Goal: Task Accomplishment & Management: Complete application form

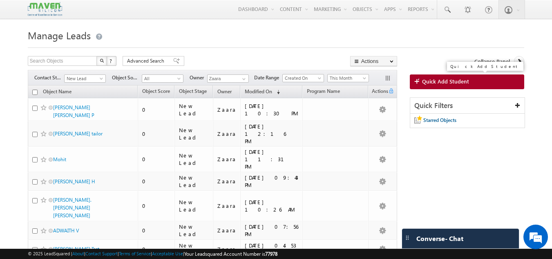
click at [434, 80] on span "Quick Add Student" at bounding box center [445, 81] width 47 height 7
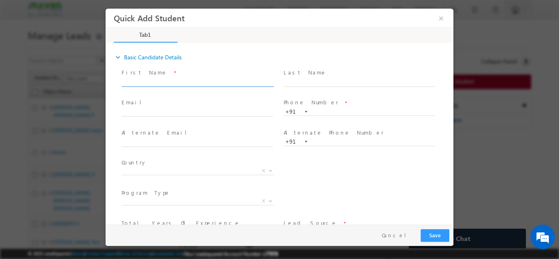
click at [138, 79] on input "text" at bounding box center [196, 82] width 151 height 8
type input "Vaun"
click at [325, 112] on input "text" at bounding box center [358, 112] width 151 height 8
type input "8495977180"
click at [330, 174] on div "Country * Afghanistan Albania Algeria Andorra Angola Antigua and Barbuda Argent…" at bounding box center [286, 172] width 333 height 30
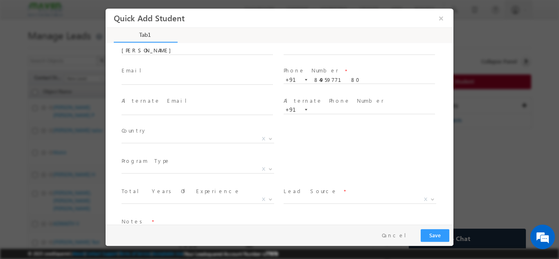
scroll to position [56, 0]
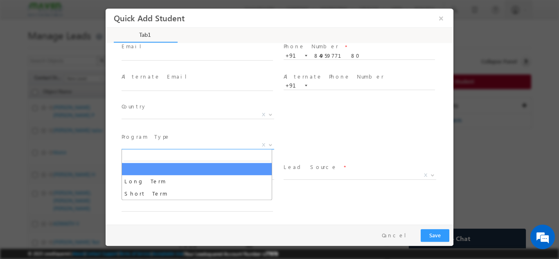
click at [202, 148] on span "X" at bounding box center [197, 145] width 153 height 8
click at [196, 141] on span "X" at bounding box center [197, 145] width 153 height 8
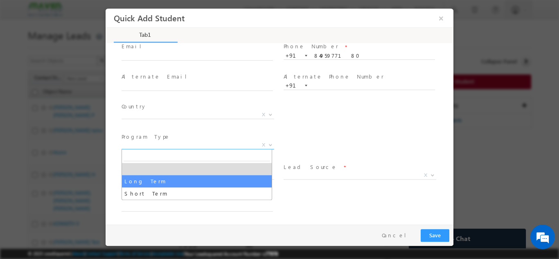
select select "Long Term"
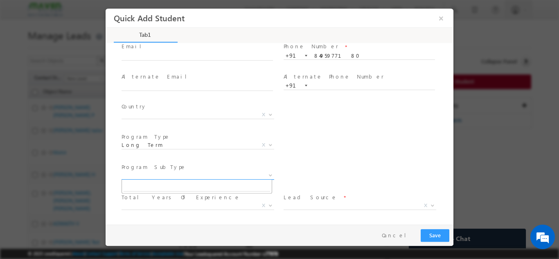
click at [227, 176] on span "X" at bounding box center [197, 175] width 153 height 8
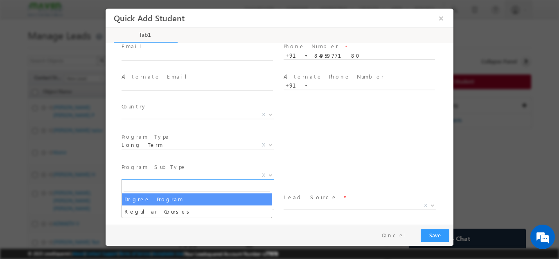
select select "Degree Program"
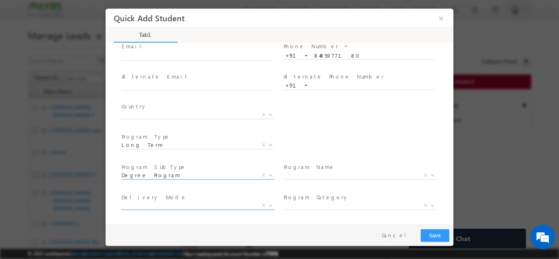
scroll to position [116, 0]
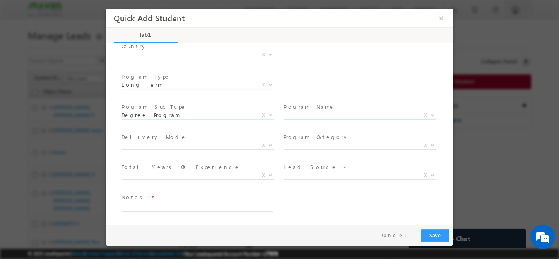
click at [293, 114] on span "X" at bounding box center [359, 115] width 153 height 8
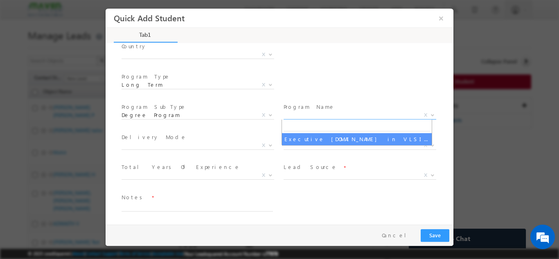
select select "Executive [DOMAIN_NAME] in VLSI Design"
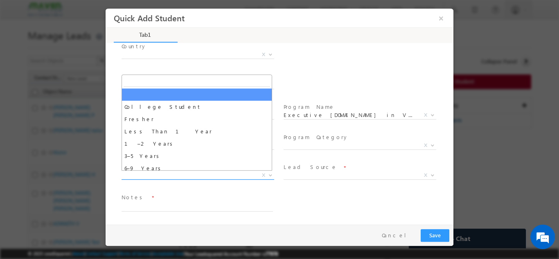
click at [189, 175] on span "X" at bounding box center [197, 175] width 153 height 8
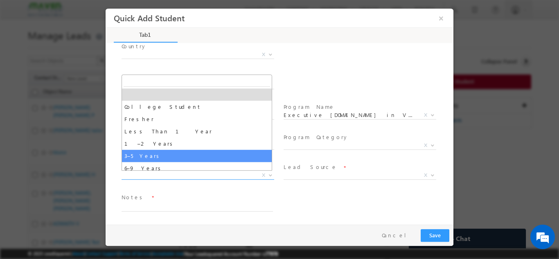
select select "3–5 Years"
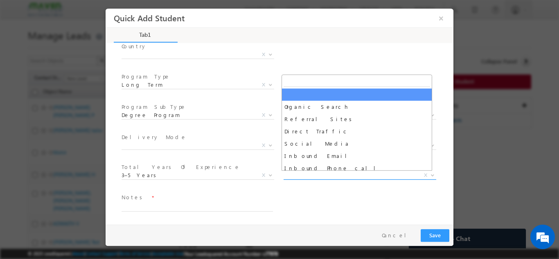
click at [301, 172] on span "X" at bounding box center [359, 175] width 153 height 8
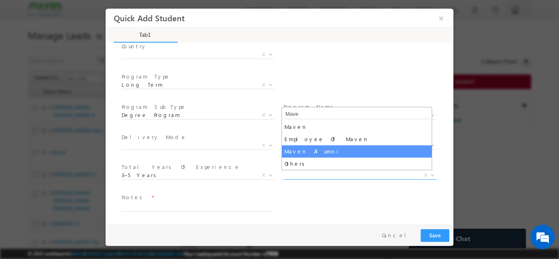
type input "Mave"
select select "Maven Alumni"
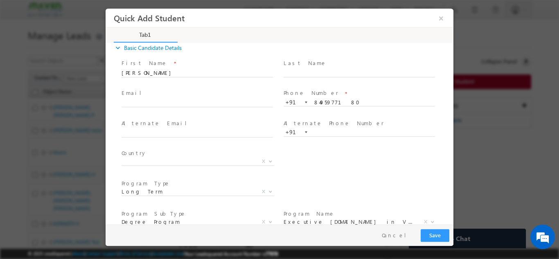
scroll to position [0, 0]
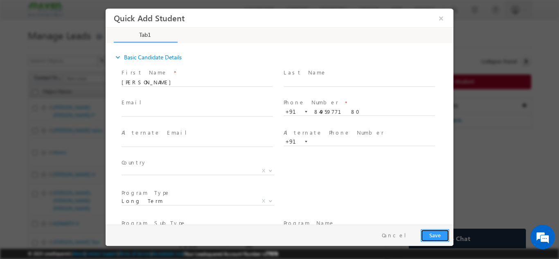
click at [437, 233] on button "Save" at bounding box center [434, 235] width 29 height 13
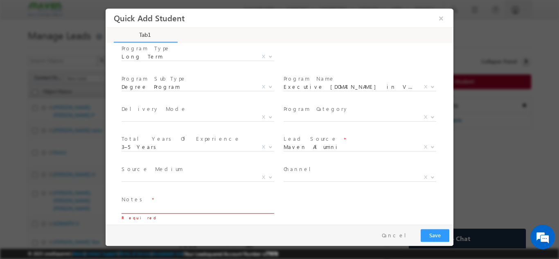
click at [218, 208] on textarea at bounding box center [196, 208] width 151 height 9
type textarea "O"
type textarea "Maven Alumni"
click at [433, 234] on button "Save" at bounding box center [434, 235] width 29 height 13
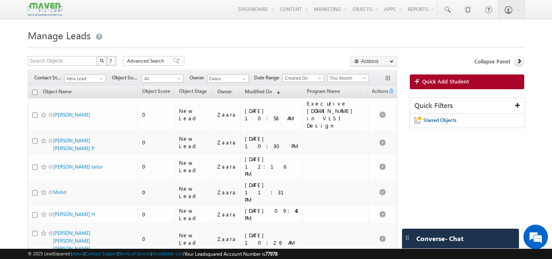
click at [444, 90] on div "Quick Add Student" at bounding box center [467, 85] width 115 height 23
click at [442, 82] on span "Quick Add Student" at bounding box center [445, 81] width 47 height 7
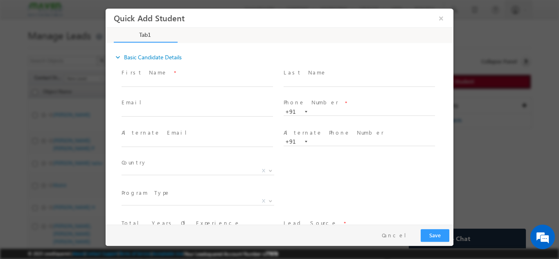
scroll to position [0, 0]
click at [193, 83] on input "text" at bounding box center [196, 82] width 151 height 8
type input "Akash"
click at [311, 113] on input "text" at bounding box center [358, 112] width 151 height 8
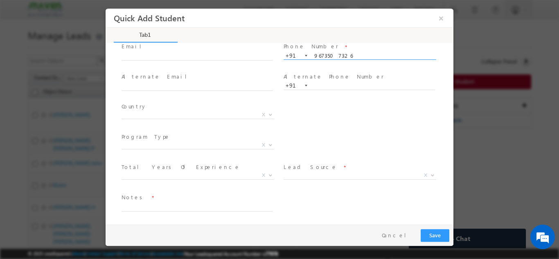
type input "9673507326"
click at [365, 129] on div "Country * Afghanistan Albania Algeria Andorra Angola Antigua and Barbuda Argent…" at bounding box center [286, 116] width 333 height 30
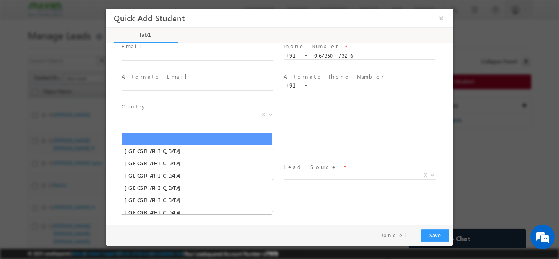
click at [188, 117] on span "X" at bounding box center [197, 114] width 153 height 8
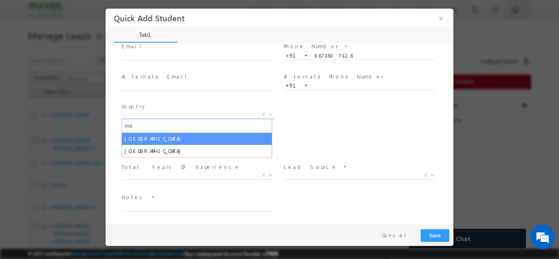
type input "ind"
select select "India"
select select
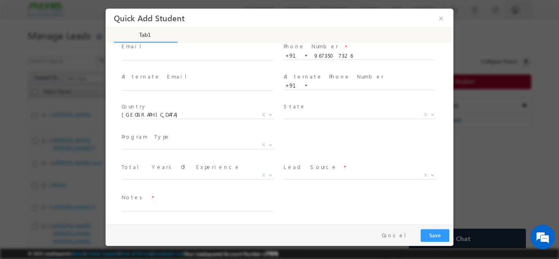
click at [319, 137] on div "City * X Others x Program Type * Long Term Short Term X" at bounding box center [286, 145] width 333 height 30
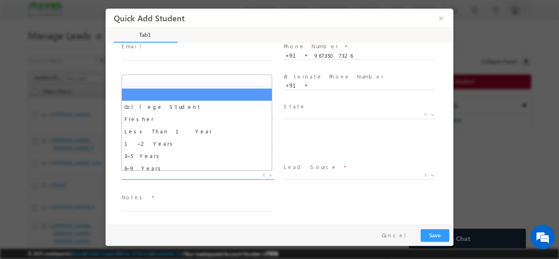
click at [197, 175] on span "X" at bounding box center [197, 175] width 153 height 8
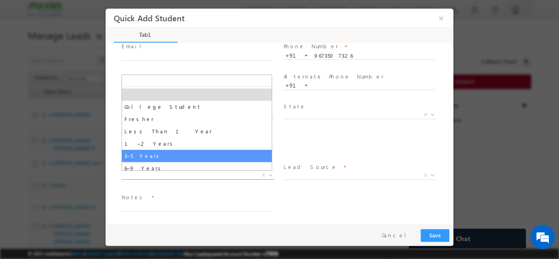
select select "3–5 Years"
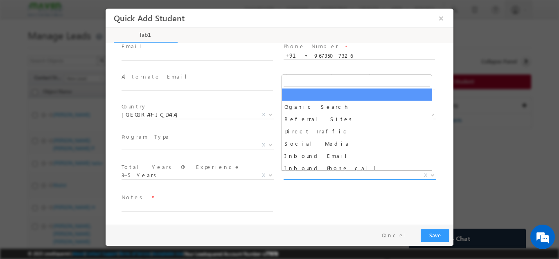
click at [305, 176] on span "X" at bounding box center [359, 175] width 153 height 8
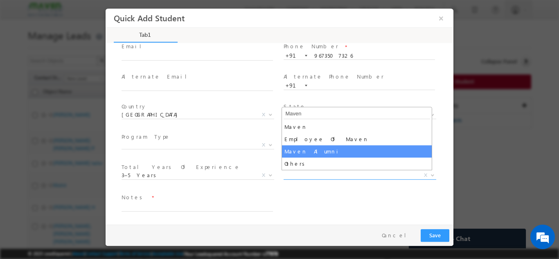
type input "Maven"
select select "Maven Alumni"
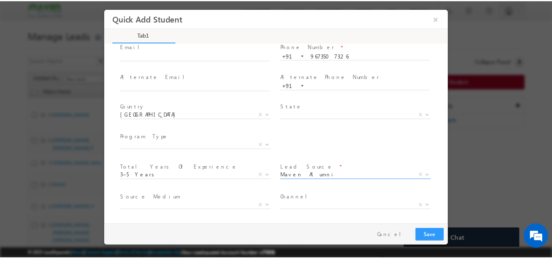
scroll to position [86, 0]
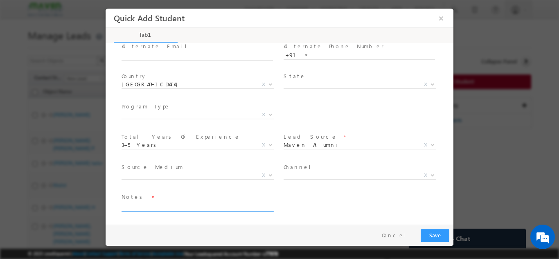
click at [240, 204] on textarea at bounding box center [196, 206] width 151 height 9
type textarea "L"
type textarea "Maven Alumni"
click at [440, 235] on button "Save" at bounding box center [434, 235] width 29 height 13
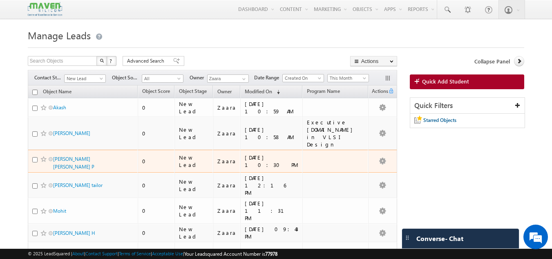
click at [254, 154] on div "21/09/2025 10:30 PM" at bounding box center [272, 161] width 54 height 15
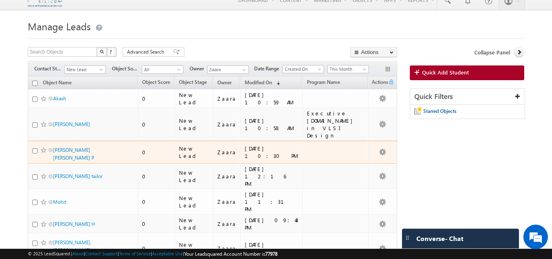
scroll to position [10, 0]
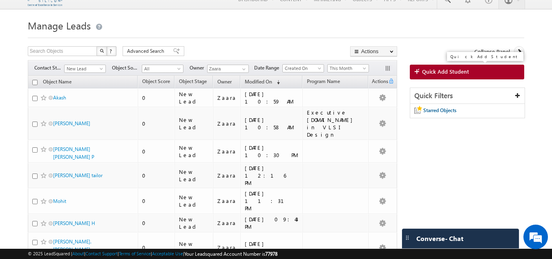
click at [511, 71] on link "Quick Add Student" at bounding box center [467, 72] width 115 height 15
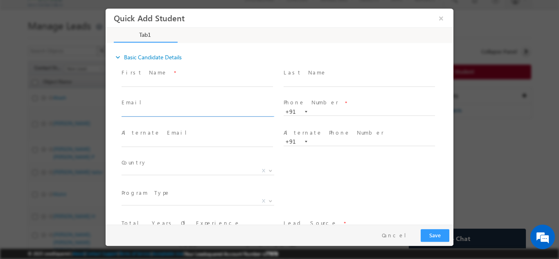
click at [174, 114] on input "text" at bounding box center [196, 112] width 151 height 8
click at [241, 111] on input "suprajaramala123@gmail.com" at bounding box center [196, 112] width 151 height 8
type input "suprajaramala123@gmail.com"
click at [222, 125] on div "Email * suprajaramala123@gmail.com" at bounding box center [201, 111] width 162 height 30
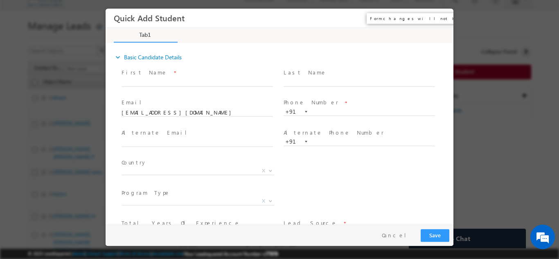
click at [440, 16] on button "×" at bounding box center [441, 17] width 14 height 15
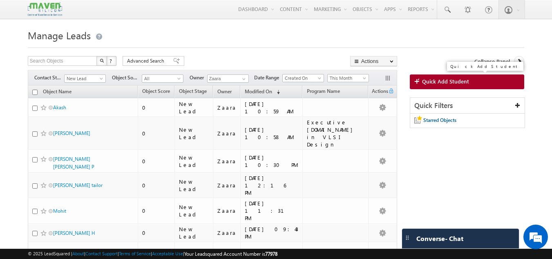
click at [454, 86] on link "Quick Add Student" at bounding box center [467, 81] width 115 height 15
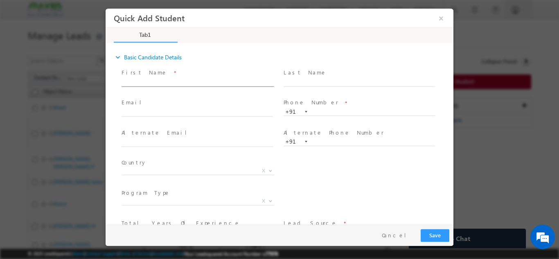
click at [165, 80] on input "text" at bounding box center [196, 82] width 151 height 8
paste input "SUPRAJA RAMALA suprajaramala123@gmail.com 9963729134"
drag, startPoint x: 150, startPoint y: 81, endPoint x: 222, endPoint y: 84, distance: 71.2
click at [222, 84] on input "SUPRAJA RAMALA suprajaramala123@gmail.com 9963729134" at bounding box center [196, 82] width 151 height 8
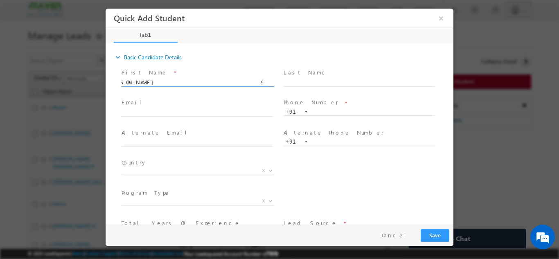
scroll to position [0, 0]
type input "SUPRAJA RAMALA 9963729134"
click at [161, 108] on span at bounding box center [200, 112] width 159 height 9
click at [160, 112] on input "text" at bounding box center [196, 112] width 151 height 8
paste input "suprajaramala123@gmail.com"
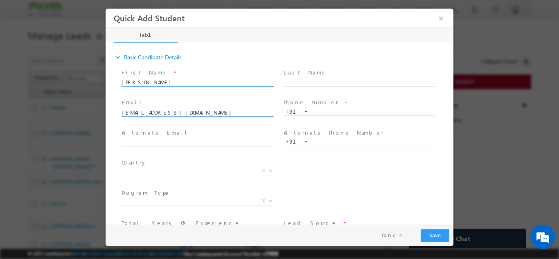
type input "suprajaramala123@gmail.com"
click at [186, 81] on input "SUPRAJA RAMALA 9963729134" at bounding box center [196, 82] width 151 height 8
type input "SUPRAJA RAMALA"
click at [335, 111] on input "text" at bounding box center [358, 112] width 151 height 8
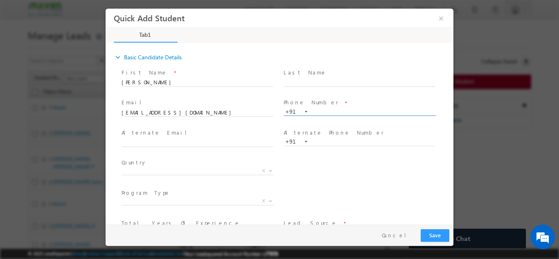
paste input "9963729134"
type input "9963729134"
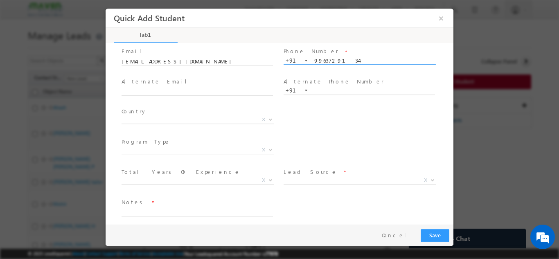
scroll to position [56, 0]
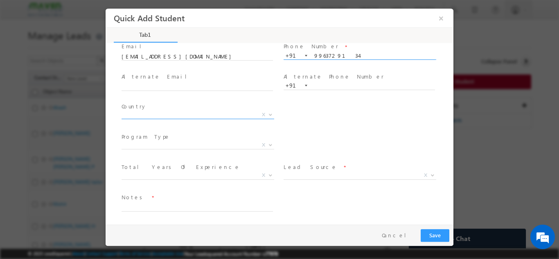
click at [144, 116] on span "X" at bounding box center [197, 114] width 153 height 8
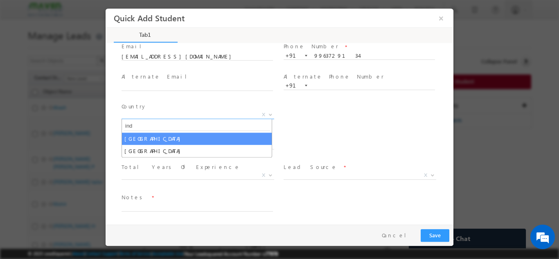
type input "ind"
select select "[GEOGRAPHIC_DATA]"
select select
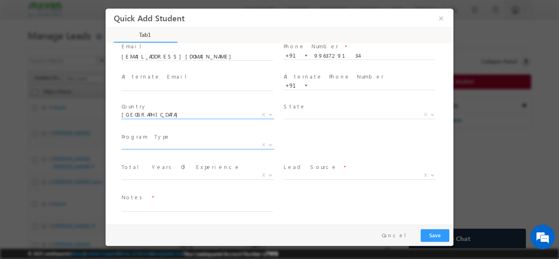
click at [214, 148] on span "X" at bounding box center [197, 145] width 153 height 8
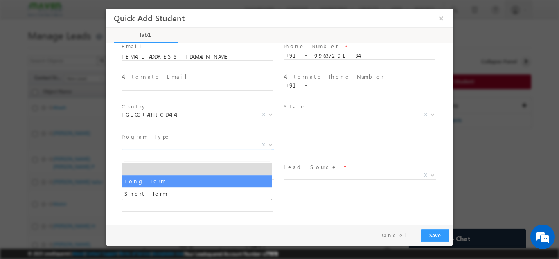
select select "Long Term"
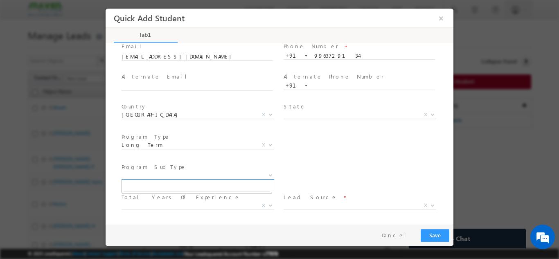
click at [152, 176] on span "X" at bounding box center [197, 175] width 153 height 8
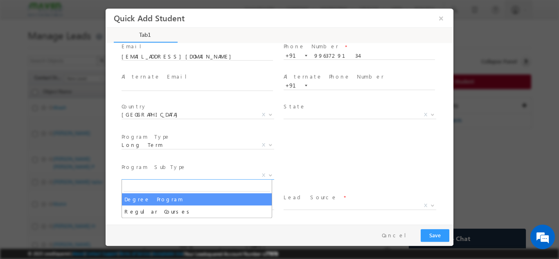
select select "Degree Program"
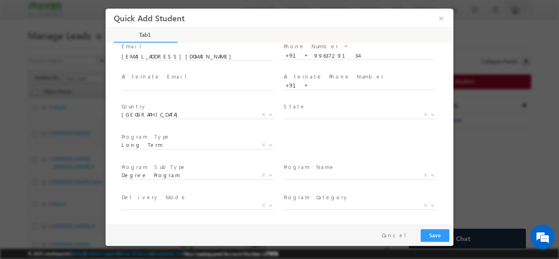
click at [306, 169] on label "Program Name" at bounding box center [308, 167] width 51 height 8
click at [307, 179] on span "X" at bounding box center [362, 176] width 159 height 10
click at [307, 177] on span "X" at bounding box center [359, 175] width 153 height 8
select select "Executive [DOMAIN_NAME] in VLSI Design"
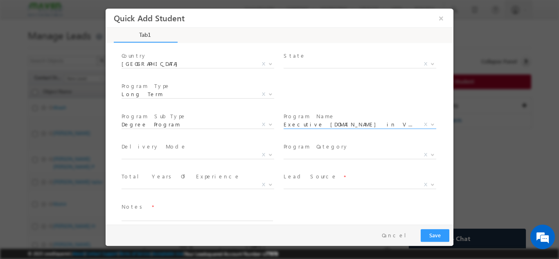
scroll to position [116, 0]
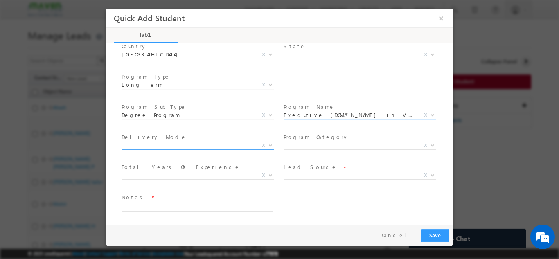
click at [142, 145] on span "X" at bounding box center [197, 145] width 153 height 8
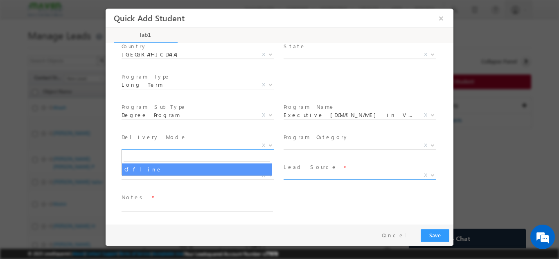
click at [300, 171] on span "X" at bounding box center [359, 175] width 153 height 8
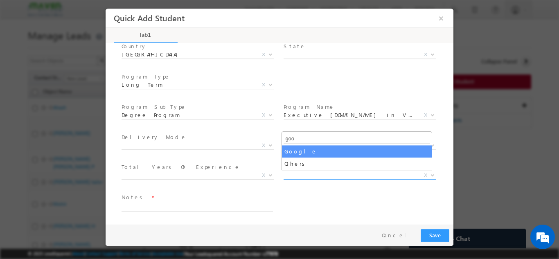
type input "goo"
select select "Google"
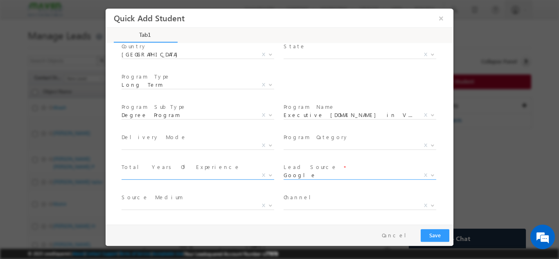
click at [134, 174] on span "X" at bounding box center [197, 175] width 153 height 8
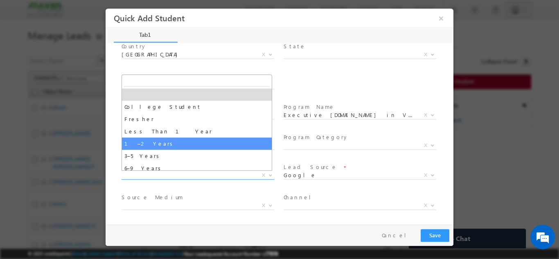
select select "1–2 Years"
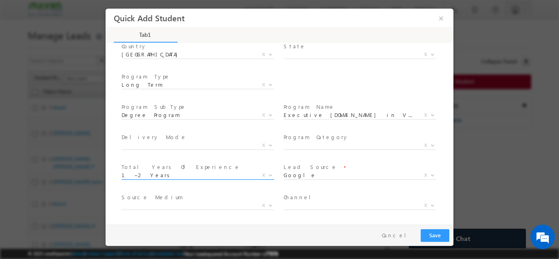
scroll to position [146, 0]
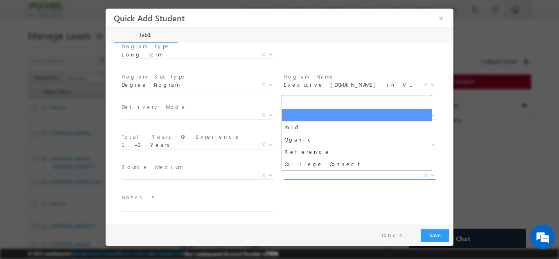
click at [291, 177] on span "X" at bounding box center [359, 175] width 153 height 8
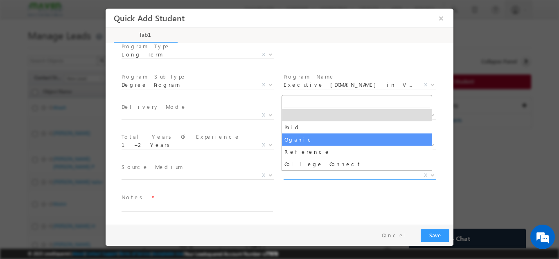
select select "Organic"
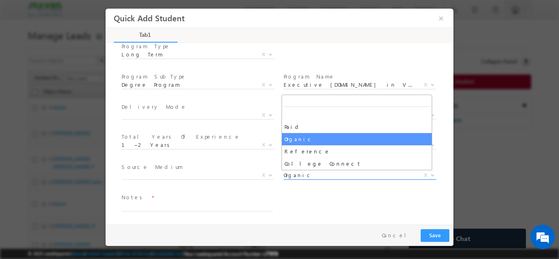
click at [305, 171] on span "Organic" at bounding box center [349, 174] width 133 height 7
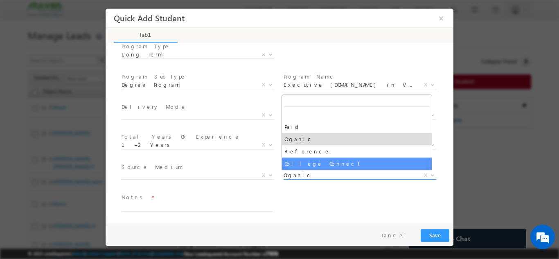
select select
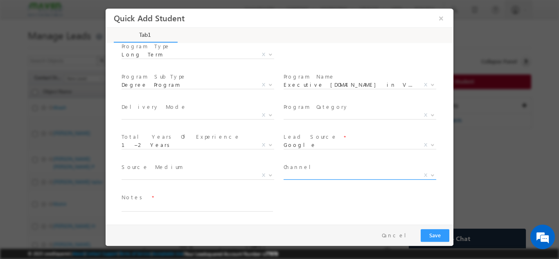
click at [424, 176] on span "X" at bounding box center [425, 174] width 3 height 7
click at [177, 205] on textarea at bounding box center [196, 206] width 151 height 9
type textarea "Lead Added from Sheet"
click at [441, 236] on button "Save" at bounding box center [434, 235] width 29 height 13
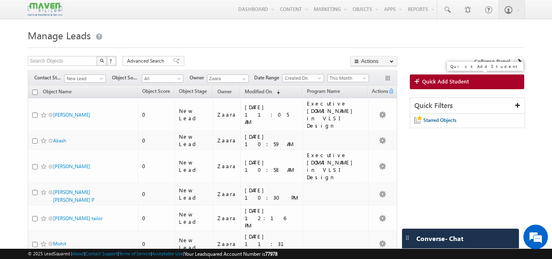
click at [471, 84] on link "Quick Add Student" at bounding box center [467, 81] width 115 height 15
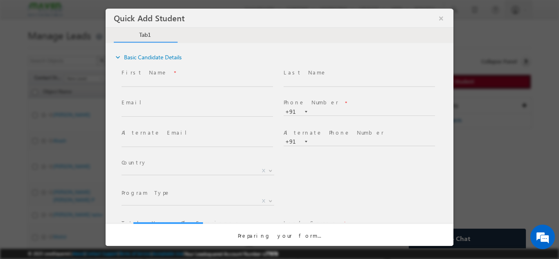
scroll to position [0, 0]
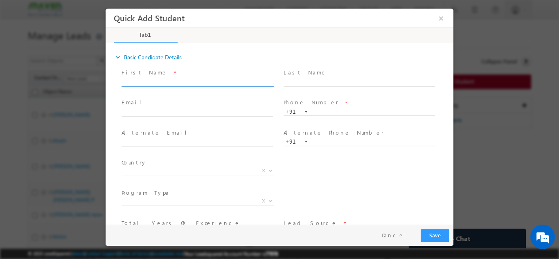
click at [154, 79] on input "text" at bounding box center [196, 82] width 151 height 8
drag, startPoint x: 151, startPoint y: 82, endPoint x: 263, endPoint y: 86, distance: 112.1
click at [263, 86] on span "Gauri Sankar Charingia gaurisankarcharingia@gmail.com 8638957279" at bounding box center [200, 82] width 159 height 9
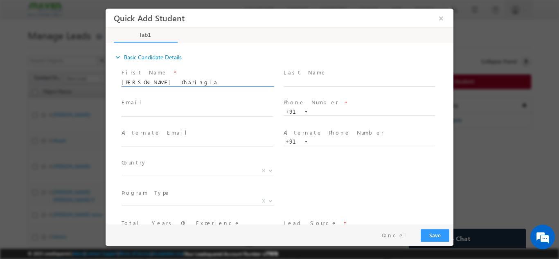
type input "Gauri Sankar Charingia"
click at [153, 115] on input "text" at bounding box center [196, 112] width 151 height 8
paste input "gaurisankarcharingia@gmail.com 8638957279"
drag, startPoint x: 203, startPoint y: 112, endPoint x: 266, endPoint y: 121, distance: 64.0
click at [266, 117] on span "gaurisankarcharingia@gmail.com 8638957279" at bounding box center [200, 112] width 159 height 9
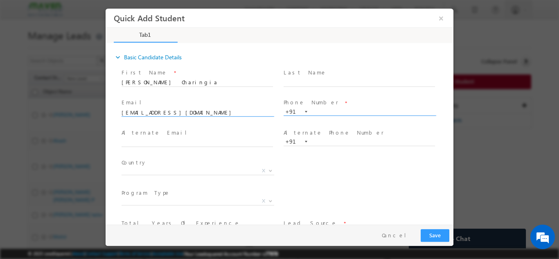
type input "gaurisankarcharingia@gmail.com"
click at [341, 114] on input "text" at bounding box center [358, 112] width 151 height 8
paste input "8638957279"
type input "8638957279"
click at [351, 98] on span "Phone Number *" at bounding box center [358, 102] width 151 height 9
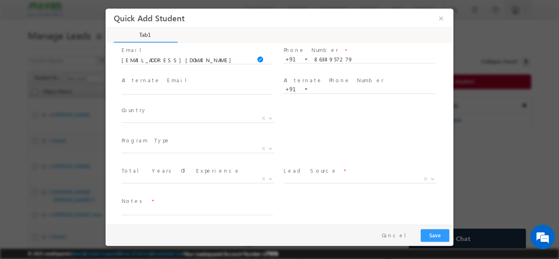
scroll to position [56, 0]
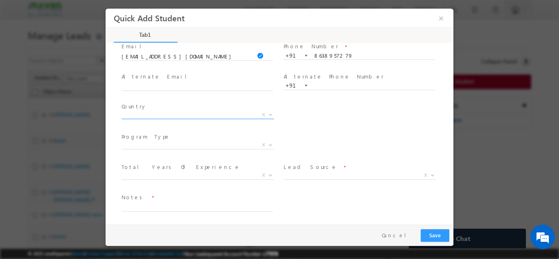
click at [148, 115] on span "X" at bounding box center [197, 114] width 153 height 8
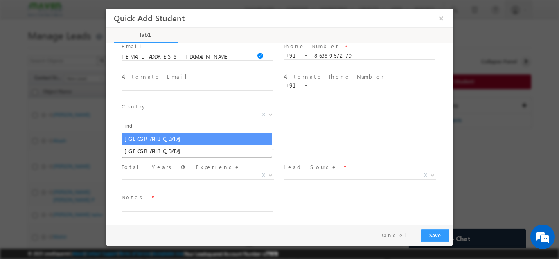
type input "ind"
select select "[GEOGRAPHIC_DATA]"
select select
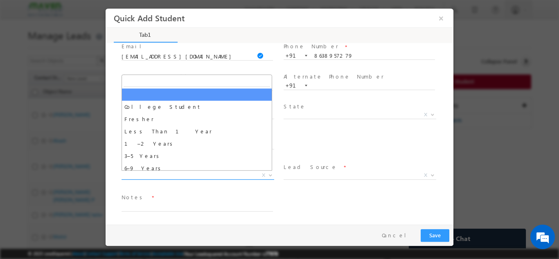
click at [164, 178] on span "X" at bounding box center [197, 175] width 153 height 8
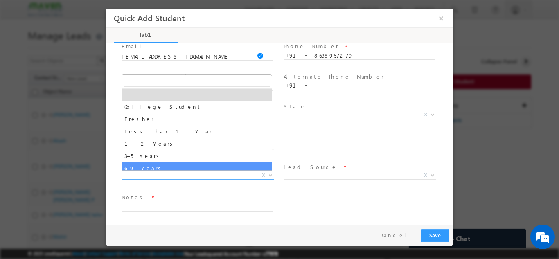
select select "6–9 Years"
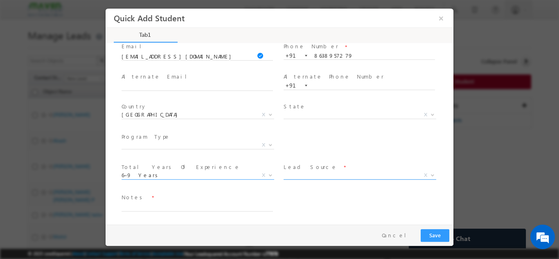
click at [303, 173] on span "X" at bounding box center [359, 175] width 153 height 8
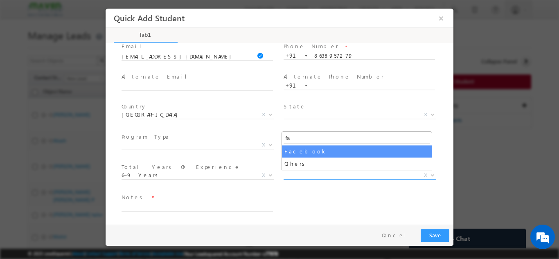
type input "fa"
select select "Facebook"
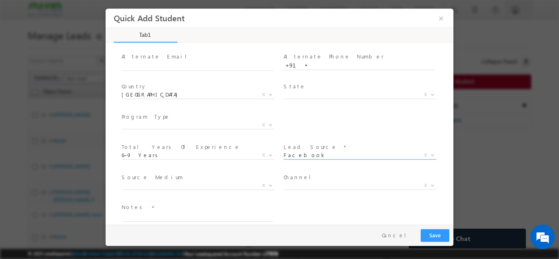
scroll to position [86, 0]
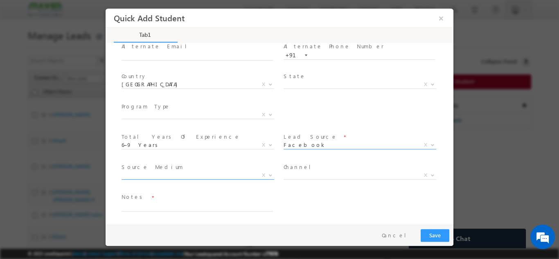
click at [203, 172] on span "X" at bounding box center [197, 175] width 153 height 8
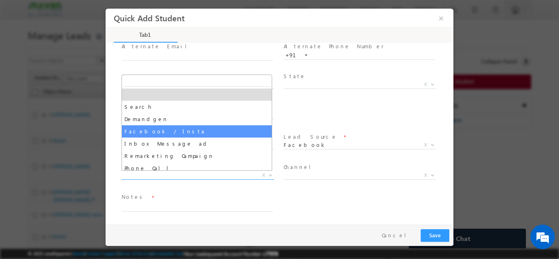
select select "Facebook / Insta"
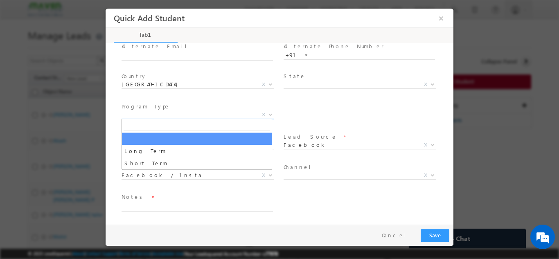
click at [141, 115] on span "X" at bounding box center [197, 114] width 153 height 8
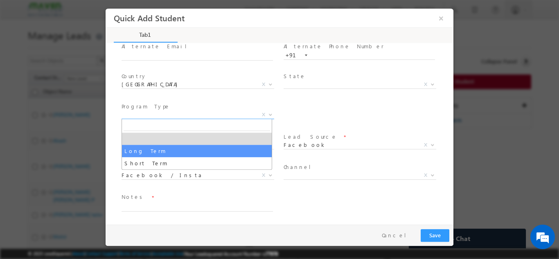
select select "Long Term"
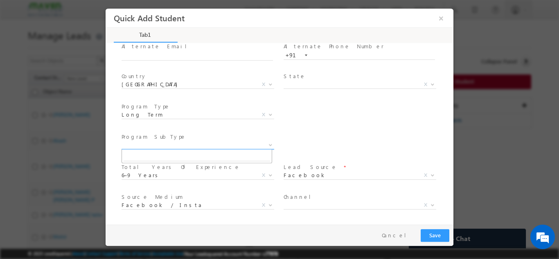
click at [137, 145] on span "X" at bounding box center [197, 145] width 153 height 8
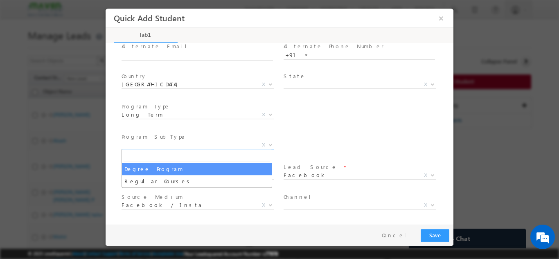
select select "Degree Program"
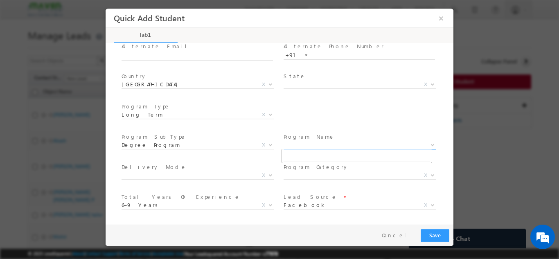
click at [304, 141] on span "X" at bounding box center [359, 145] width 153 height 8
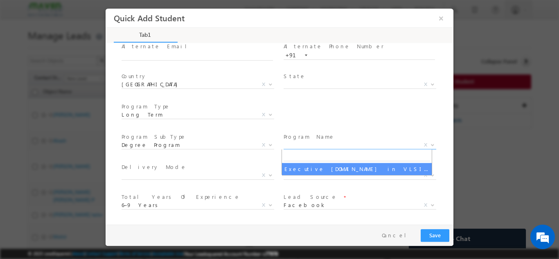
select select "Executive [DOMAIN_NAME] in VLSI Design"
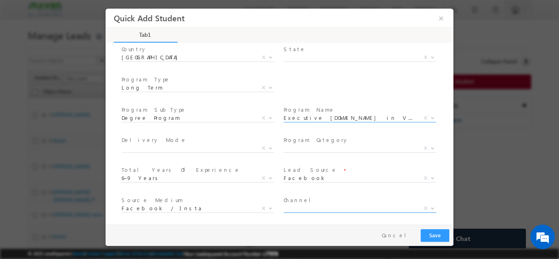
scroll to position [146, 0]
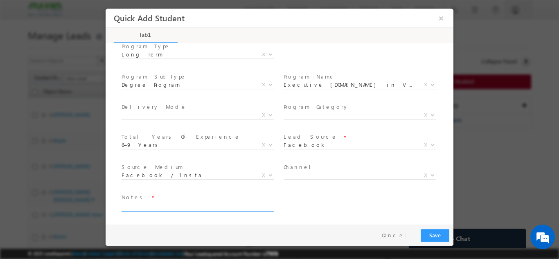
click at [191, 205] on textarea at bounding box center [196, 206] width 151 height 9
type textarea "Lead added from Sheet"
click at [438, 232] on button "Save" at bounding box center [434, 235] width 29 height 13
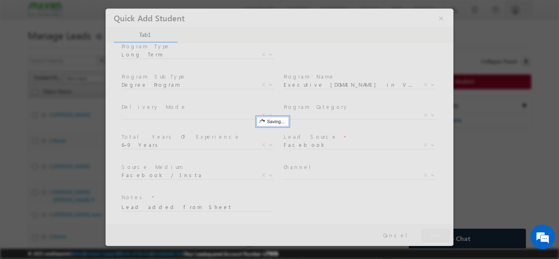
click at [323, 101] on div at bounding box center [279, 126] width 348 height 237
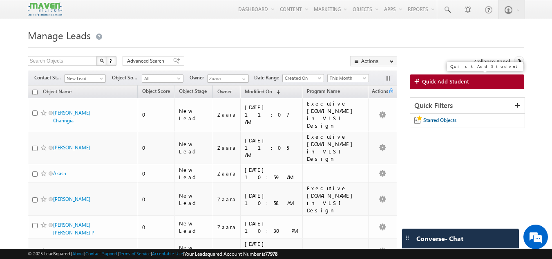
click at [426, 87] on link "Quick Add Student" at bounding box center [467, 81] width 115 height 15
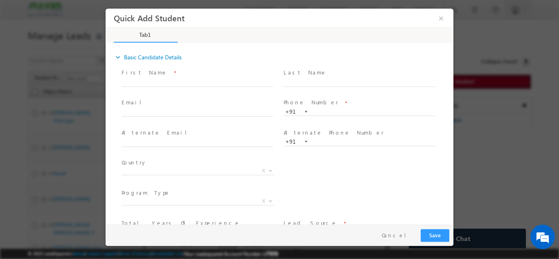
scroll to position [0, 0]
click at [162, 78] on input "text" at bounding box center [196, 82] width 151 height 8
drag, startPoint x: 163, startPoint y: 82, endPoint x: 224, endPoint y: 82, distance: 61.3
click at [224, 82] on input "Dharshan Rajendra dharshansjce@gmail.com 9986984464" at bounding box center [196, 82] width 151 height 8
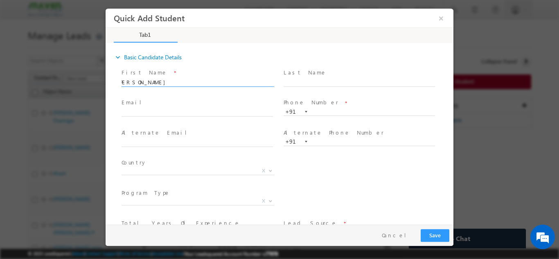
scroll to position [0, 0]
type input "Dharshan Rajendra 9986984464"
click at [161, 110] on input "text" at bounding box center [196, 112] width 151 height 8
paste input "dharshansjce@gmail.com"
type input "dharshansjce@gmail.com"
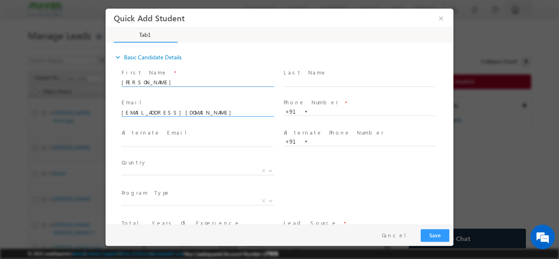
click at [190, 81] on input "Dharshan Rajendra 9986984464" at bounding box center [196, 82] width 151 height 8
type input "Dharshan Rajendra"
click at [346, 117] on span at bounding box center [358, 118] width 151 height 9
click at [346, 112] on input "text" at bounding box center [358, 112] width 151 height 8
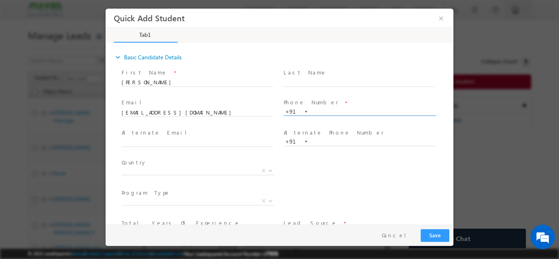
paste input "9986984464"
type input "9986984464"
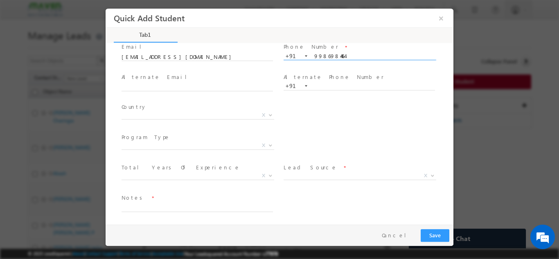
scroll to position [56, 0]
click at [139, 119] on span "X" at bounding box center [197, 116] width 153 height 8
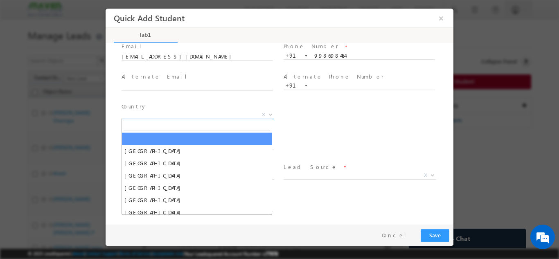
click at [141, 116] on span "X" at bounding box center [197, 114] width 153 height 8
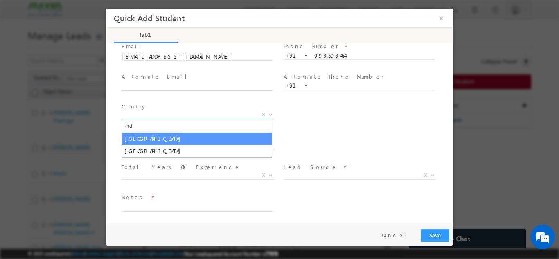
type input "ind"
select select "[GEOGRAPHIC_DATA]"
select select
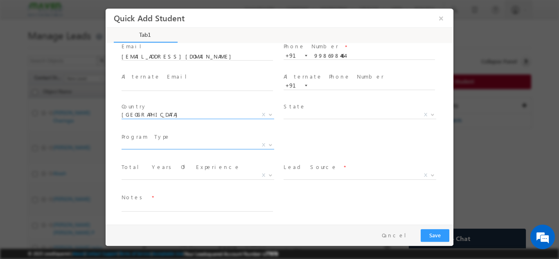
click at [182, 146] on span "X" at bounding box center [197, 145] width 153 height 8
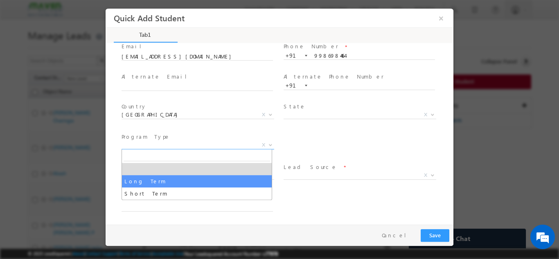
select select "Long Term"
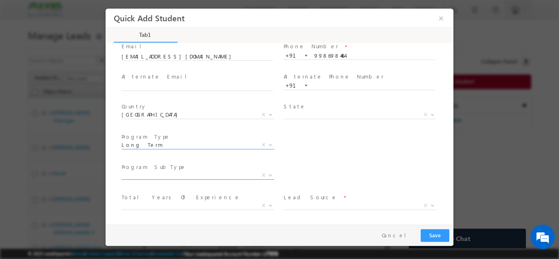
click at [223, 173] on span "X" at bounding box center [197, 175] width 153 height 8
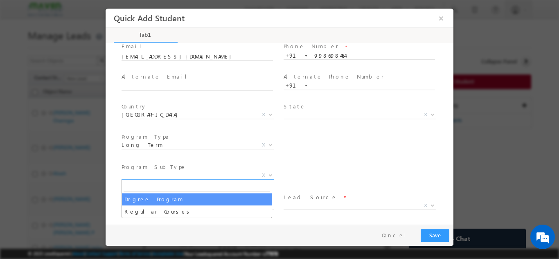
select select "Degree Program"
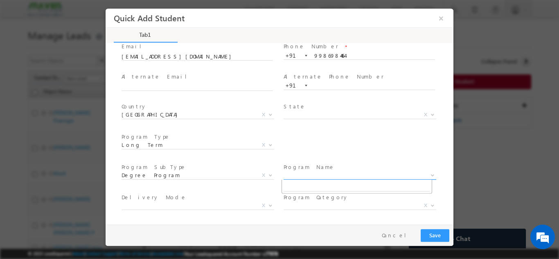
click at [289, 172] on span "X" at bounding box center [359, 175] width 153 height 8
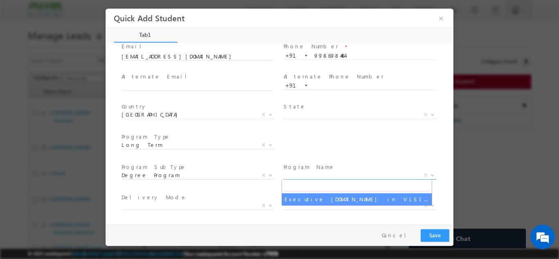
select select "Executive [DOMAIN_NAME] in VLSI Design"
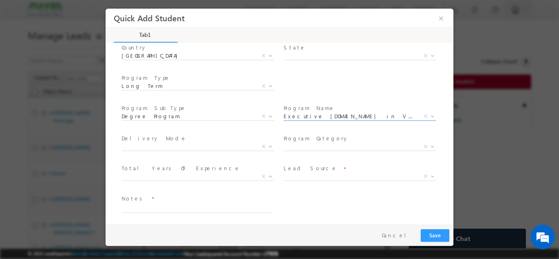
scroll to position [116, 0]
click at [169, 176] on span "X" at bounding box center [197, 175] width 153 height 8
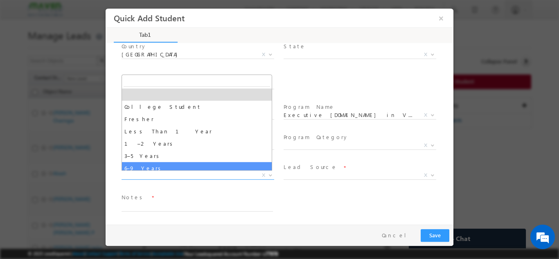
select select "6–9 Years"
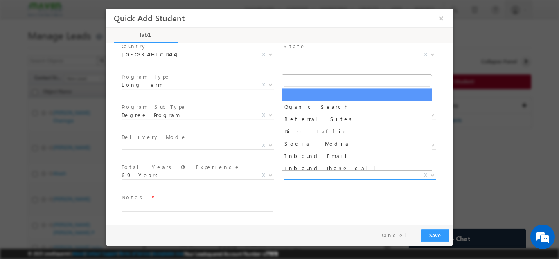
click at [319, 175] on span "X" at bounding box center [359, 175] width 153 height 8
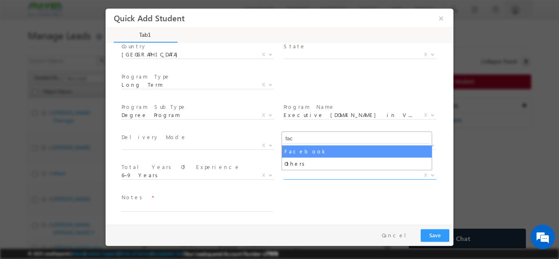
type input "fac"
select select "Facebook"
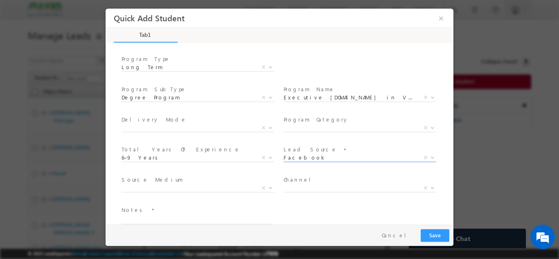
scroll to position [146, 0]
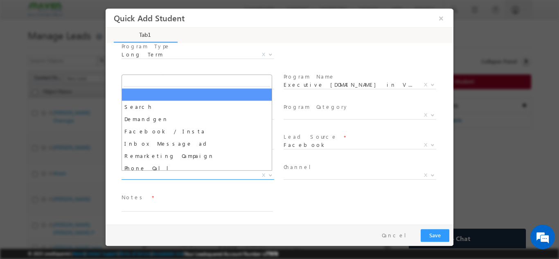
click at [150, 174] on span "X" at bounding box center [197, 175] width 153 height 8
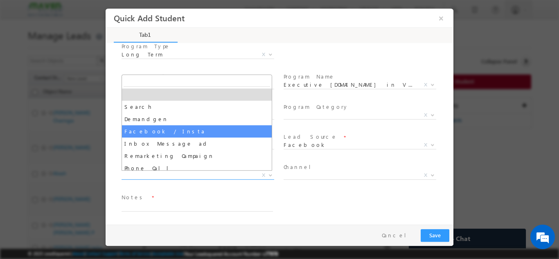
select select "Facebook / Insta"
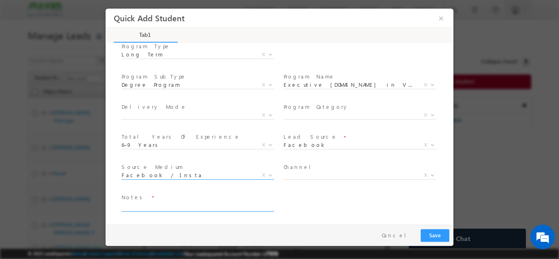
click at [190, 207] on textarea at bounding box center [196, 206] width 151 height 9
type textarea "Lead added from sheet"
click at [336, 115] on span "X" at bounding box center [359, 115] width 153 height 8
click at [150, 118] on span "X" at bounding box center [200, 116] width 159 height 10
click at [152, 112] on span "X" at bounding box center [197, 115] width 153 height 8
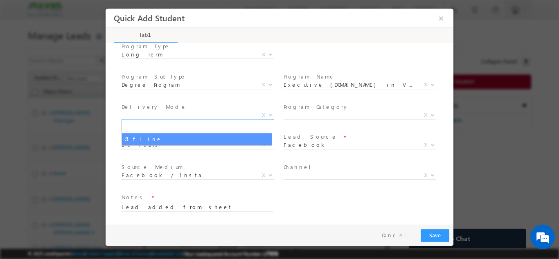
select select "Offline"
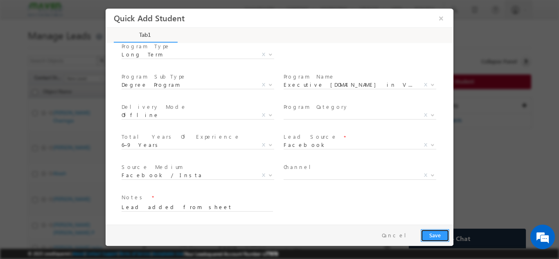
click at [439, 233] on button "Save" at bounding box center [434, 235] width 29 height 13
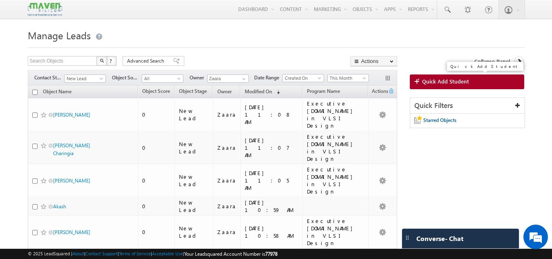
click at [450, 81] on span "Quick Add Student" at bounding box center [445, 81] width 47 height 7
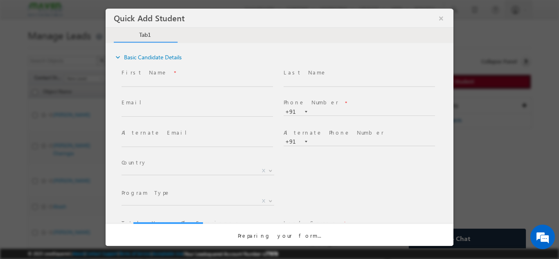
scroll to position [0, 0]
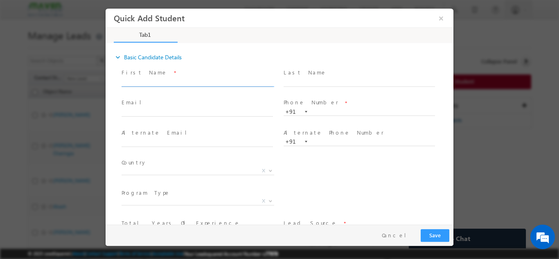
click at [151, 83] on input "text" at bounding box center [196, 82] width 151 height 8
paste input "𝓚𝓸𝔀𝓼𝓱𝓪𝓵☬ kotabalu121@gmail.com 9182632262"
drag, startPoint x: 155, startPoint y: 82, endPoint x: 123, endPoint y: 84, distance: 31.5
click at [123, 84] on input "𝓚𝓸𝔀𝓼𝓱𝓪𝓵☬ kotabalu121@gmail.com 9182632262" at bounding box center [196, 82] width 151 height 8
drag, startPoint x: 145, startPoint y: 80, endPoint x: 203, endPoint y: 86, distance: 58.7
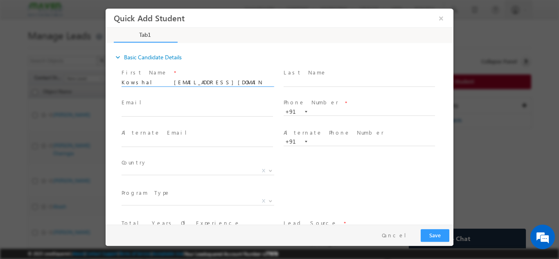
click at [203, 86] on span "Kowshal kotabalu121@gmail.com 9182632262" at bounding box center [200, 82] width 159 height 9
type input "Kowshal 9182632262"
click at [170, 114] on input "text" at bounding box center [196, 112] width 151 height 8
paste input "kotabalu121@gmail.com"
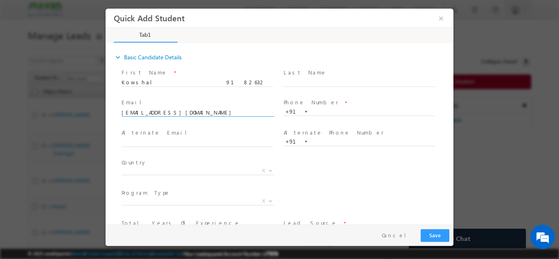
type input "kotabalu121@gmail.com"
click at [171, 83] on input "Kowshal 9182632262" at bounding box center [196, 82] width 151 height 8
type input "Kowshal"
click at [351, 113] on input "text" at bounding box center [358, 112] width 151 height 8
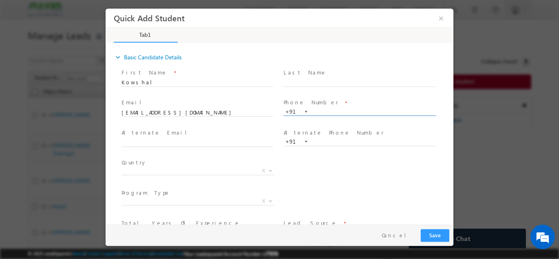
paste input "9182632262"
click at [314, 112] on input "9182632262" at bounding box center [358, 112] width 151 height 8
type input "9182632262"
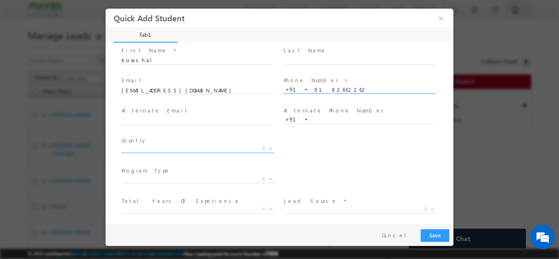
scroll to position [41, 0]
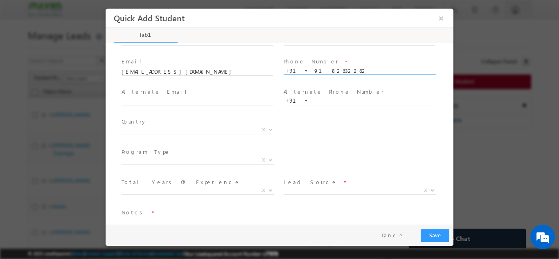
click at [149, 130] on span "X" at bounding box center [197, 130] width 153 height 8
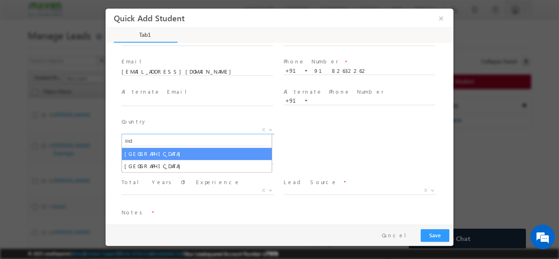
type input "ind"
select select "[GEOGRAPHIC_DATA]"
select select
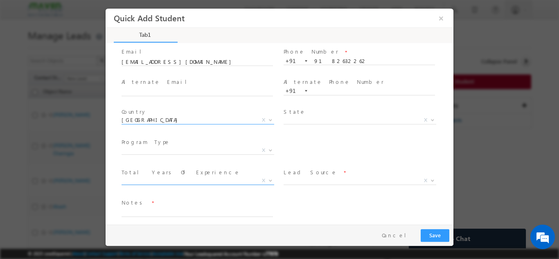
scroll to position [56, 0]
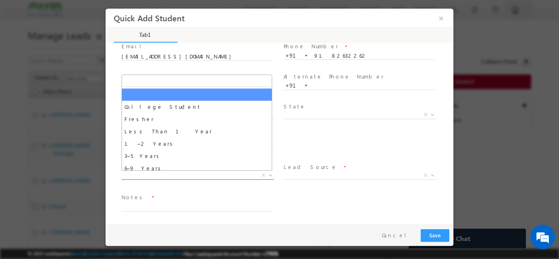
click at [147, 175] on span "X" at bounding box center [197, 175] width 153 height 8
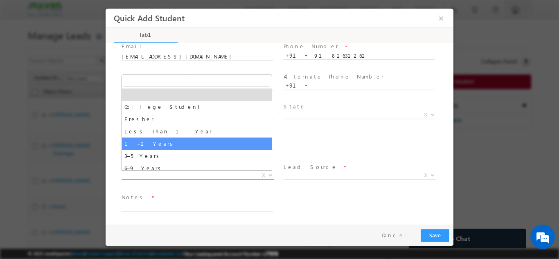
select select "1–2 Years"
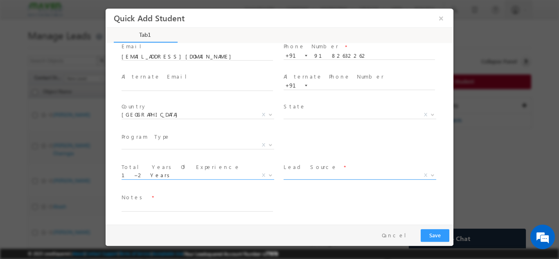
click at [308, 179] on span "X" at bounding box center [359, 177] width 153 height 8
click at [309, 175] on span "X" at bounding box center [359, 175] width 153 height 8
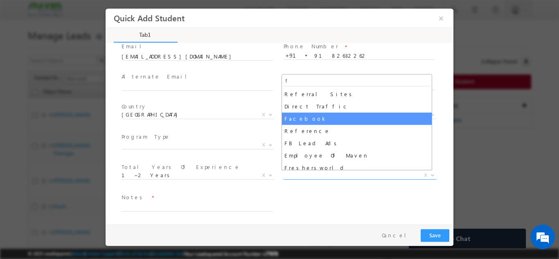
type input "f"
select select "Facebook"
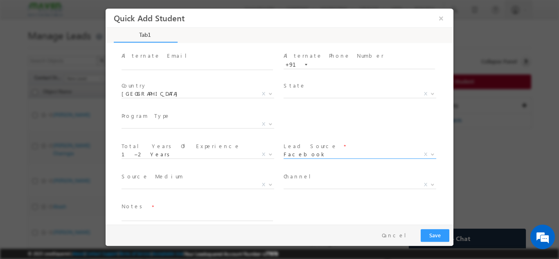
scroll to position [86, 0]
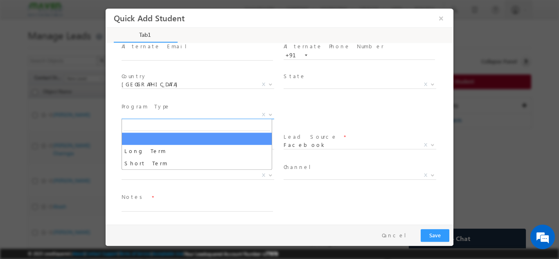
click at [161, 111] on span "X" at bounding box center [197, 114] width 153 height 8
drag, startPoint x: 160, startPoint y: 142, endPoint x: 155, endPoint y: 150, distance: 9.3
select select "Long Term"
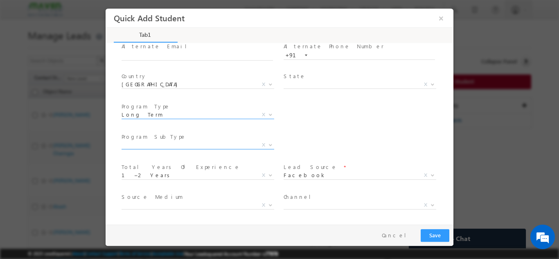
click at [170, 141] on span "X" at bounding box center [197, 145] width 153 height 8
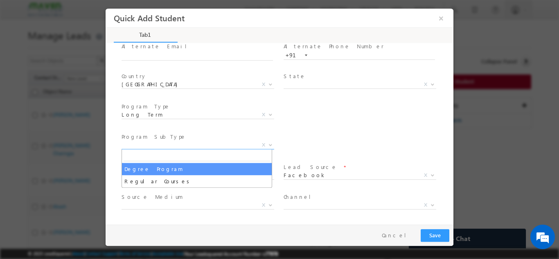
select select "Degree Program"
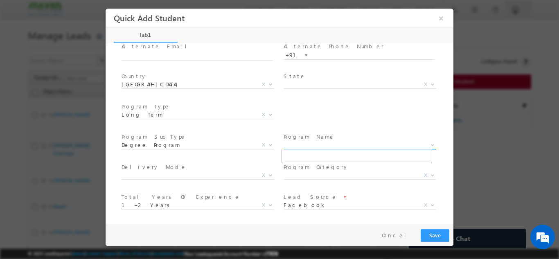
click at [302, 142] on span "X" at bounding box center [359, 145] width 153 height 8
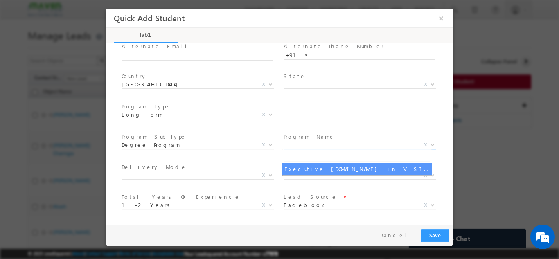
select select "Executive [DOMAIN_NAME] in VLSI Design"
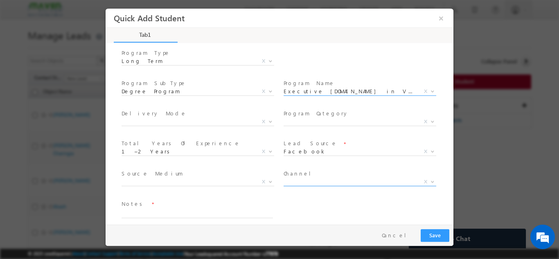
scroll to position [146, 0]
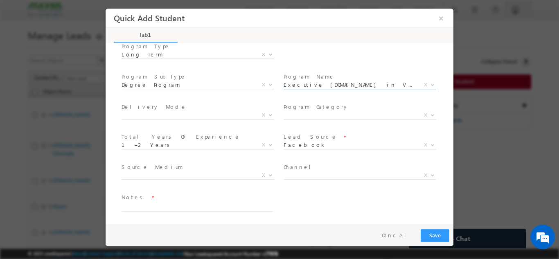
click at [163, 211] on span at bounding box center [196, 215] width 151 height 9
click at [165, 205] on textarea at bounding box center [196, 206] width 151 height 9
type textarea "Lead added from sheet"
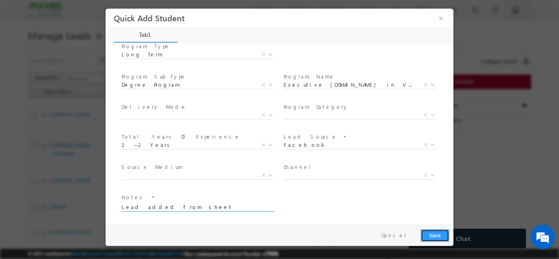
click at [442, 238] on button "Save" at bounding box center [434, 235] width 29 height 13
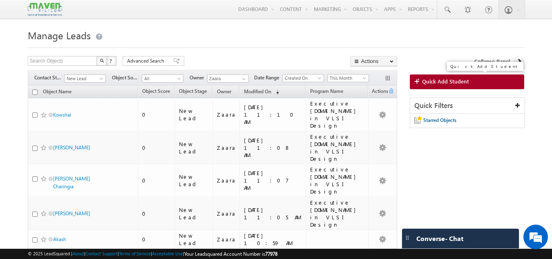
click at [455, 87] on link "Quick Add Student" at bounding box center [467, 81] width 115 height 15
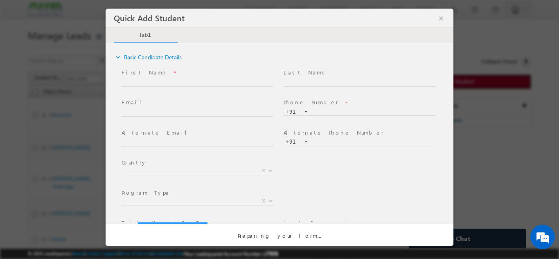
scroll to position [0, 0]
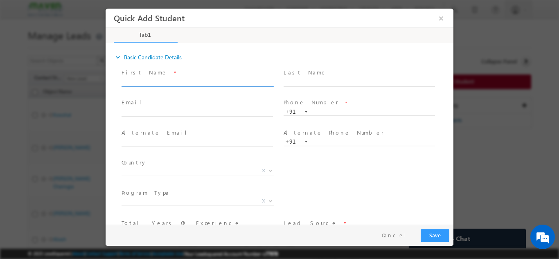
click at [153, 78] on input "text" at bounding box center [196, 82] width 151 height 8
drag, startPoint x: 159, startPoint y: 83, endPoint x: 229, endPoint y: 83, distance: 69.5
click at [229, 83] on input "Prajwal Gaargesh prajwalgaargesh@gmail.com 9448037444" at bounding box center [196, 82] width 151 height 8
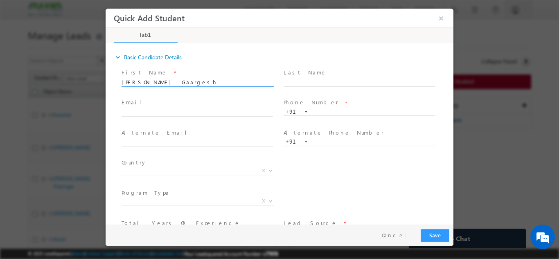
type input "Prajwal Gaargesh 9448037444"
click at [199, 106] on span "Email *" at bounding box center [196, 102] width 151 height 9
click at [198, 108] on input "text" at bounding box center [196, 112] width 151 height 8
paste input "prajwalgaargesh@gmail.com"
type input "prajwalgaargesh@gmail.com"
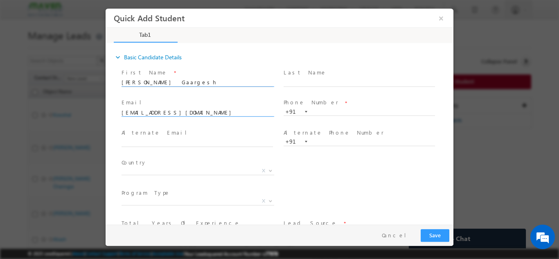
click at [196, 80] on input "Prajwal Gaargesh 9448037444" at bounding box center [196, 82] width 151 height 8
type input "[PERSON_NAME]"
click at [342, 110] on input "text" at bounding box center [358, 112] width 151 height 8
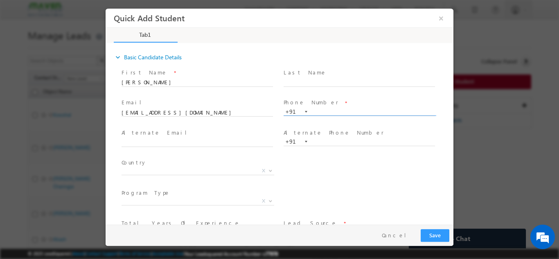
paste input "9448037444"
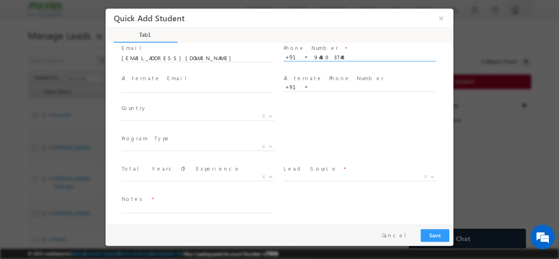
scroll to position [56, 0]
type input "9448037444"
click at [163, 115] on span "X" at bounding box center [197, 114] width 153 height 8
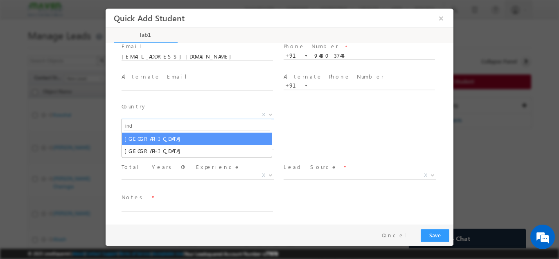
type input "ind"
select select "India"
select select
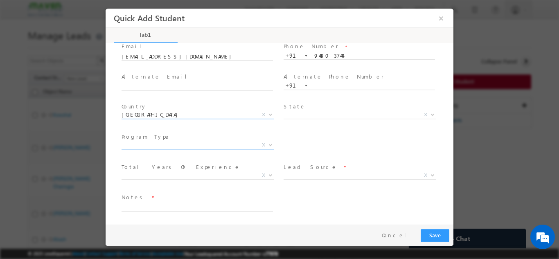
click at [160, 146] on span "X" at bounding box center [197, 145] width 153 height 8
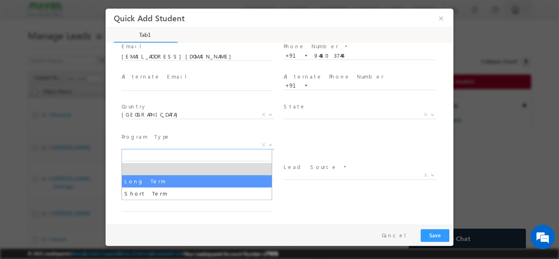
select select "Long Term"
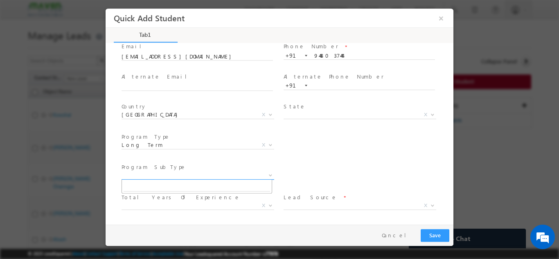
click at [145, 176] on span "X" at bounding box center [197, 175] width 153 height 8
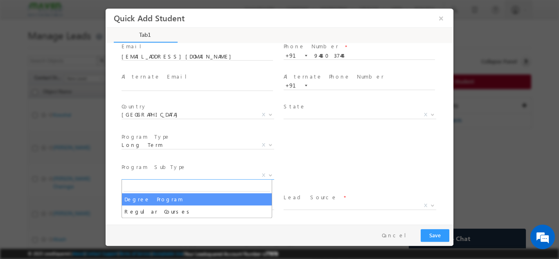
select select "Degree Program"
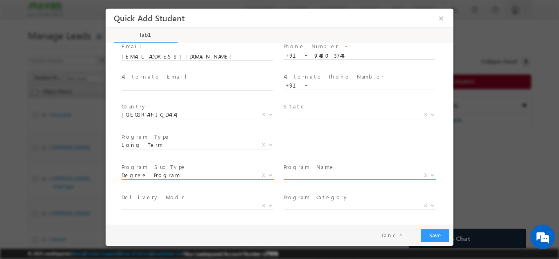
click at [295, 172] on span "X" at bounding box center [359, 175] width 153 height 8
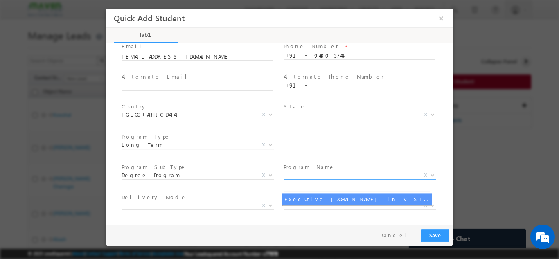
select select "Executive [DOMAIN_NAME] in VLSI Design"
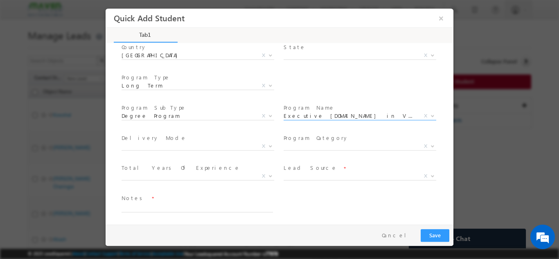
scroll to position [116, 0]
click at [318, 142] on span "X" at bounding box center [359, 145] width 153 height 8
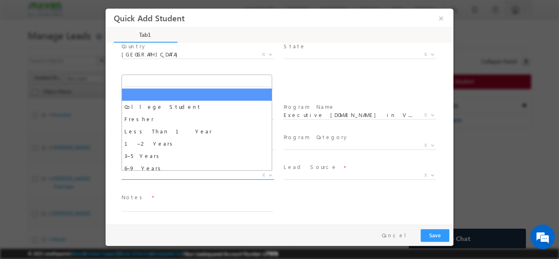
click at [158, 173] on span "X" at bounding box center [197, 175] width 153 height 8
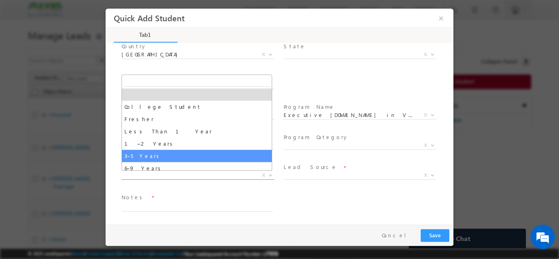
select select "3–5 Years"
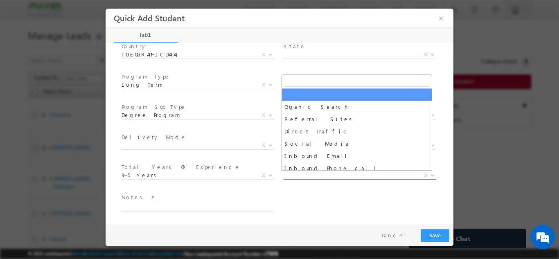
click at [296, 177] on span "X" at bounding box center [359, 175] width 153 height 8
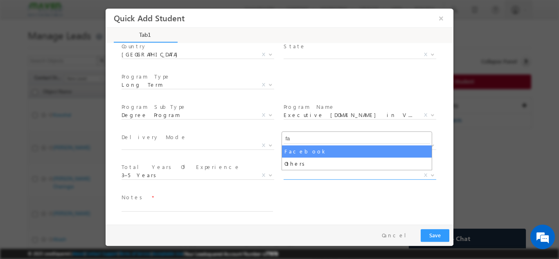
type input "fa"
select select "Facebook"
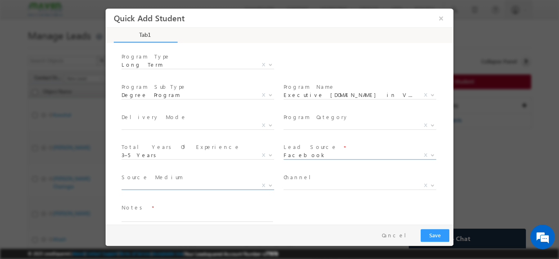
scroll to position [146, 0]
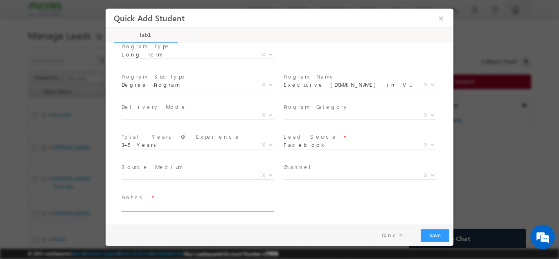
click at [155, 209] on textarea at bounding box center [196, 206] width 151 height 9
type textarea "Lead added from sheet"
click at [439, 234] on button "Save" at bounding box center [434, 235] width 29 height 13
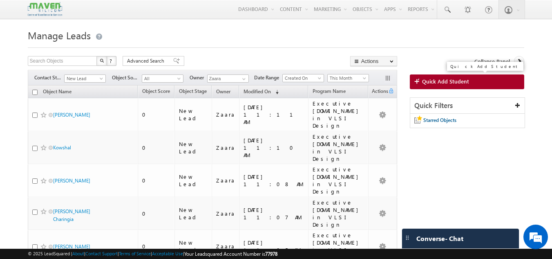
click at [459, 85] on span "Quick Add Student" at bounding box center [445, 81] width 47 height 7
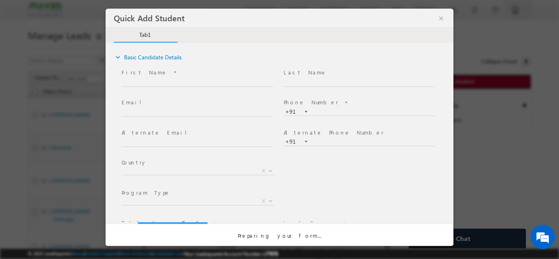
scroll to position [0, 0]
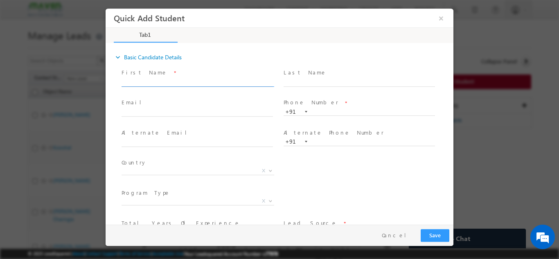
click at [180, 79] on input "text" at bounding box center [196, 82] width 151 height 8
drag, startPoint x: 143, startPoint y: 84, endPoint x: 216, endPoint y: 81, distance: 73.2
click at [216, 81] on input "Nowfal nowfalahamed46@gmail.com 9606592388" at bounding box center [196, 82] width 151 height 8
type input "Nowfal 9606592388"
click at [179, 114] on input "text" at bounding box center [196, 112] width 151 height 8
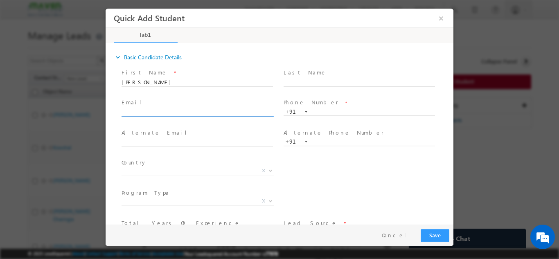
paste input "nowfalahamed46@gmail.com"
type input "nowfalahamed46@gmail.com"
click at [167, 79] on input "Nowfal 9606592388" at bounding box center [196, 82] width 151 height 8
type input "Nowfal"
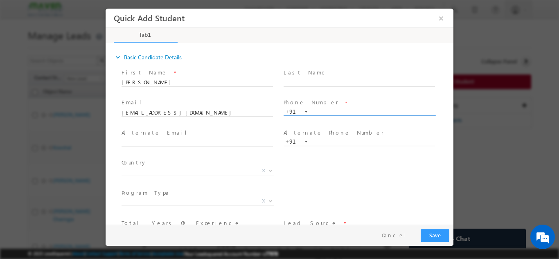
click at [321, 113] on input "text" at bounding box center [358, 112] width 151 height 8
paste input "9606592388"
type input "9606592388"
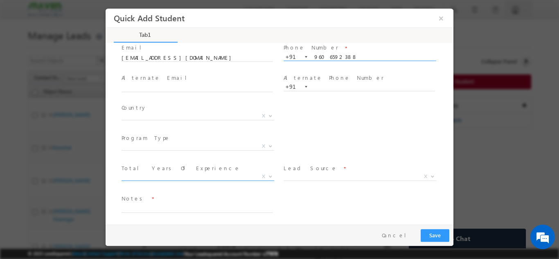
scroll to position [56, 0]
click at [151, 120] on span at bounding box center [196, 124] width 151 height 9
click at [152, 115] on span "X" at bounding box center [197, 114] width 153 height 8
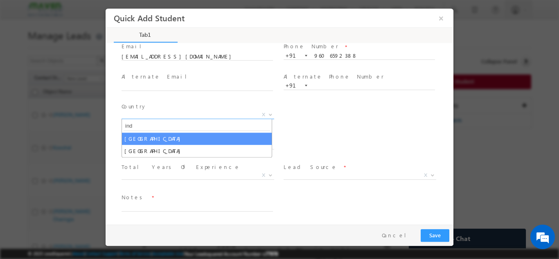
type input "ind"
select select "[GEOGRAPHIC_DATA]"
select select
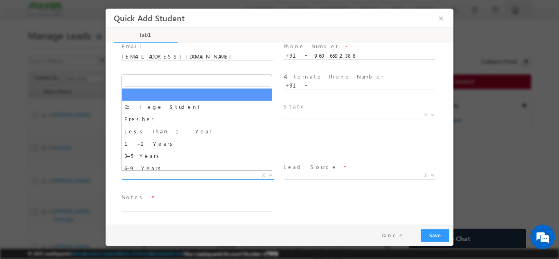
click at [144, 173] on span "X" at bounding box center [197, 175] width 153 height 8
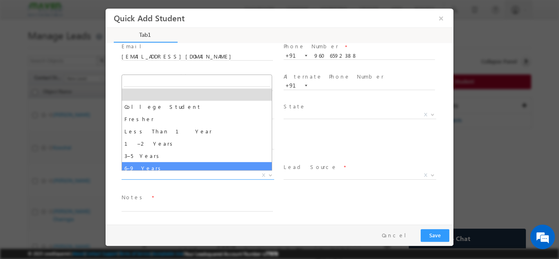
select select "6–9 Years"
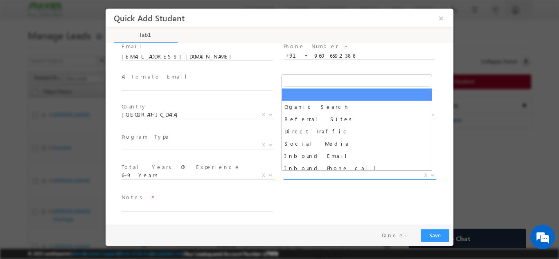
click at [308, 175] on span "X" at bounding box center [359, 175] width 153 height 8
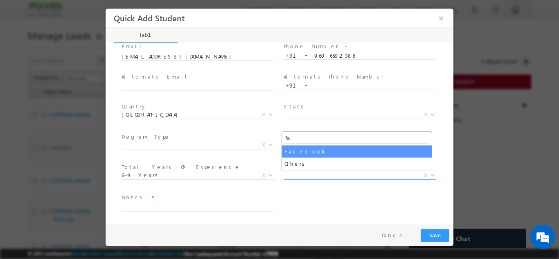
type input "fa"
select select "Facebook"
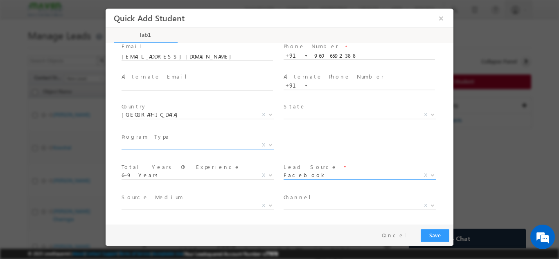
click at [191, 143] on span "X" at bounding box center [197, 145] width 153 height 8
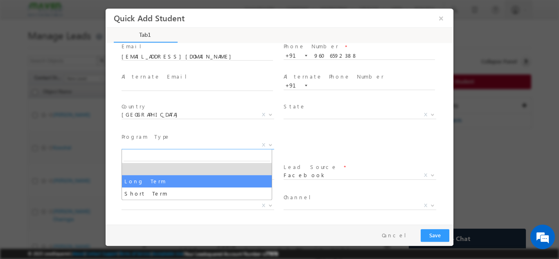
select select "Long Term"
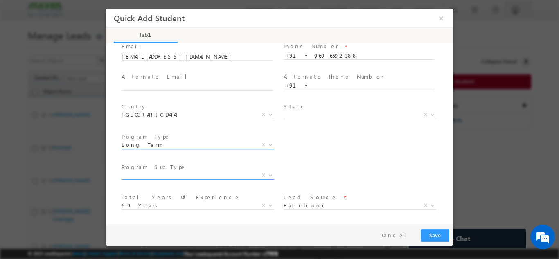
click at [182, 173] on span "X" at bounding box center [197, 175] width 153 height 8
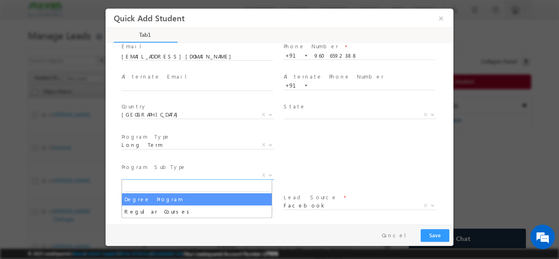
select select "Degree Program"
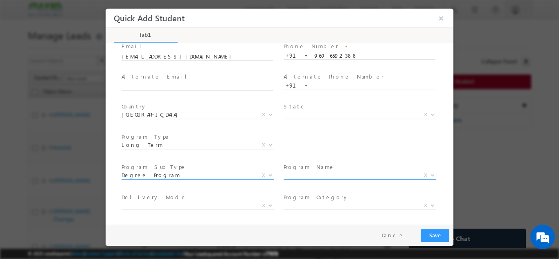
click at [298, 173] on span "X" at bounding box center [359, 175] width 153 height 8
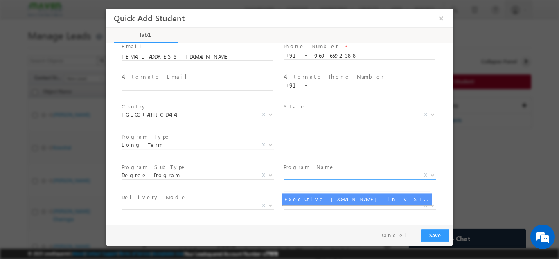
select select "Executive M.Tech in VLSI Design"
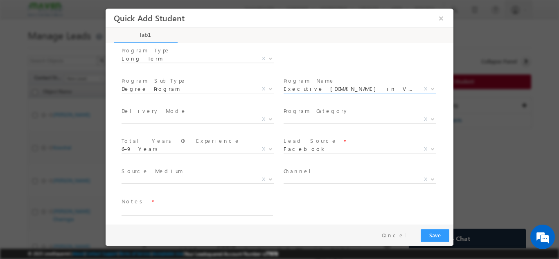
scroll to position [146, 0]
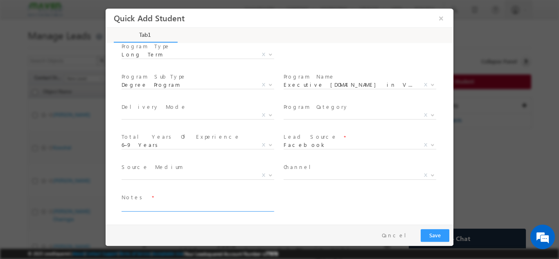
click at [171, 209] on textarea at bounding box center [196, 206] width 151 height 9
type textarea "Lead added from sheet"
click at [440, 236] on button "Save" at bounding box center [434, 235] width 29 height 13
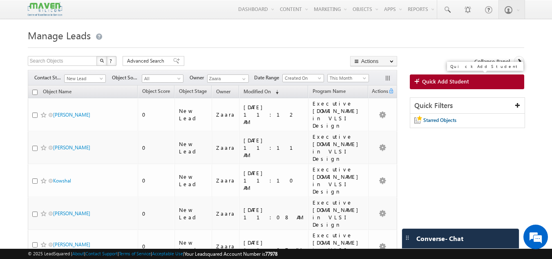
click at [450, 79] on span "Quick Add Student" at bounding box center [445, 81] width 47 height 7
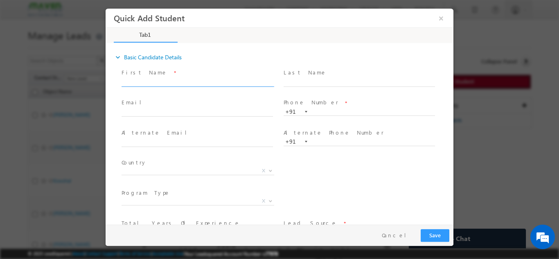
scroll to position [0, 0]
drag, startPoint x: 258, startPoint y: 97, endPoint x: 153, endPoint y: 78, distance: 106.5
click at [153, 78] on input "text" at bounding box center [196, 82] width 151 height 8
paste input "TRIPTI TIWARI triptitiwari0912@gmail.com 8105272358"
click at [247, 81] on input "TRIPTI TIWARI triptitiwari0912@gmail.com 8105272358" at bounding box center [196, 82] width 151 height 8
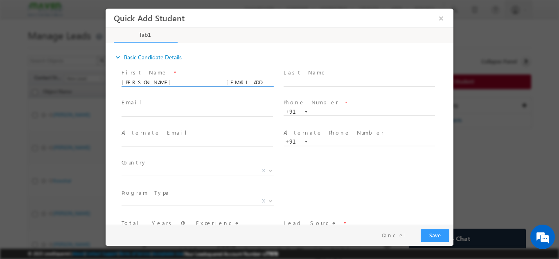
click at [247, 81] on input "TRIPTI TIWARI triptitiwari0912@gmail.com 8105272358" at bounding box center [196, 82] width 151 height 8
type input "TRIPTI TIWARI triptitiwari0912@gmail.com"
click at [324, 114] on span "+91" at bounding box center [362, 111] width 159 height 9
click at [323, 109] on input "text" at bounding box center [358, 112] width 151 height 8
paste input "8105272358"
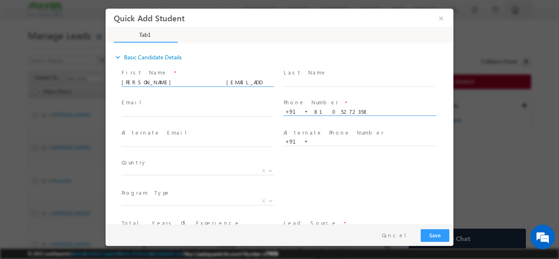
type input "8105272358"
drag, startPoint x: 156, startPoint y: 81, endPoint x: 210, endPoint y: 85, distance: 54.5
click at [229, 74] on div "First Name * TRIPTI TIWARI triptitiwari0912@gmail.com" at bounding box center [200, 77] width 159 height 19
drag, startPoint x: 207, startPoint y: 77, endPoint x: 222, endPoint y: 82, distance: 15.6
click at [222, 82] on input "TRIPTI TIWARI triptitiwari0912@gmail.com" at bounding box center [196, 82] width 151 height 8
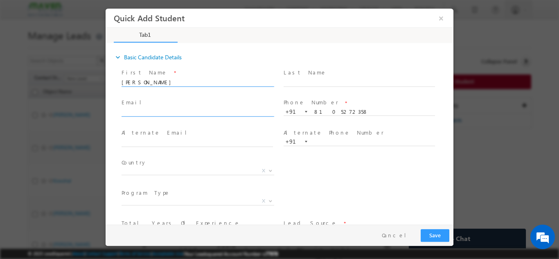
type input "TRIPTI TIWARI"
click at [171, 112] on input "text" at bounding box center [196, 112] width 151 height 8
paste input "triptitiwari0912@gmail.com"
type input "triptitiwari0912@gmail.com"
click at [173, 172] on span "X" at bounding box center [197, 170] width 153 height 8
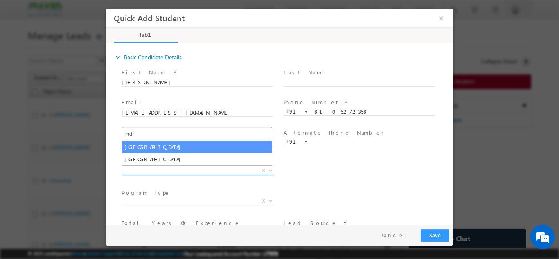
type input "ind"
select select "[GEOGRAPHIC_DATA]"
select select
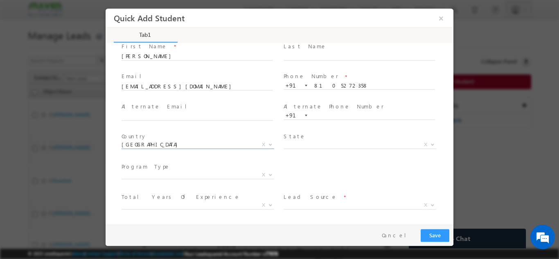
scroll to position [56, 0]
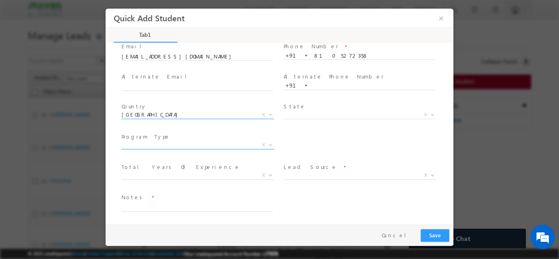
click at [155, 146] on span "X" at bounding box center [197, 145] width 153 height 8
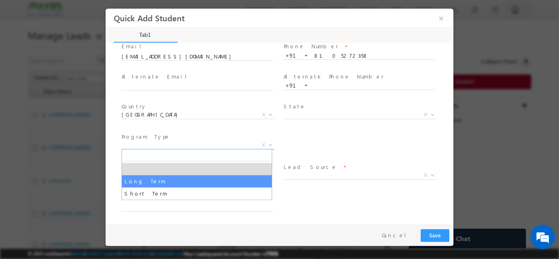
select select "Long Term"
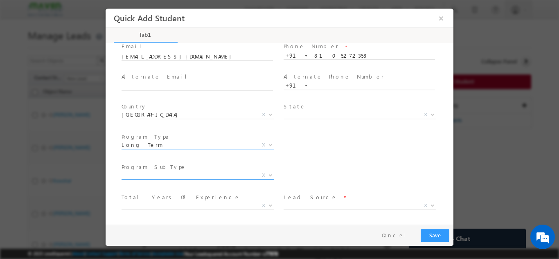
click at [147, 174] on span "X" at bounding box center [197, 175] width 153 height 8
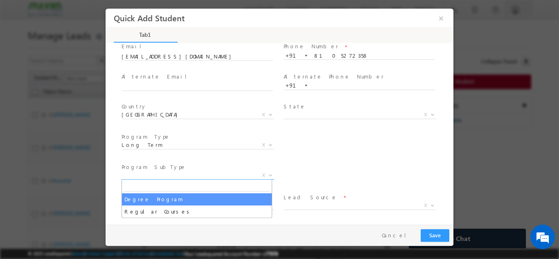
select select "Degree Program"
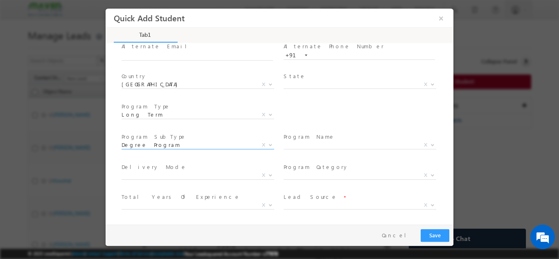
scroll to position [75, 0]
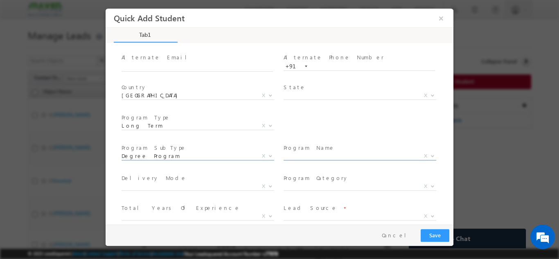
click at [292, 153] on span "X" at bounding box center [359, 156] width 153 height 8
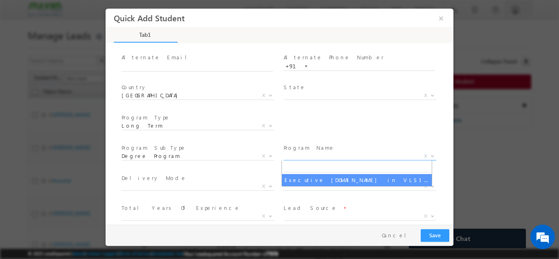
select select "Executive [DOMAIN_NAME] in VLSI Design"
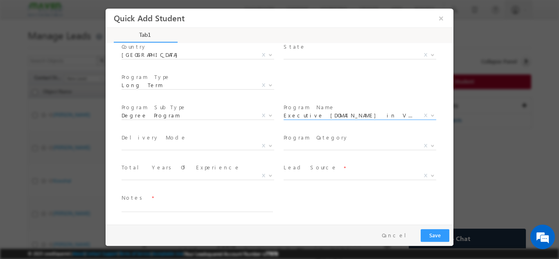
scroll to position [116, 0]
click at [162, 177] on span "X" at bounding box center [197, 175] width 153 height 8
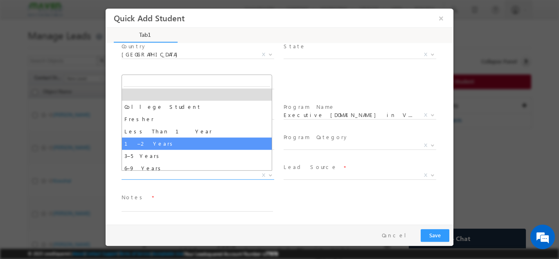
select select "1–2 Years"
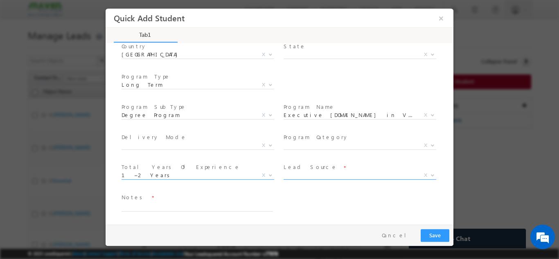
click at [294, 175] on span "X" at bounding box center [359, 175] width 153 height 8
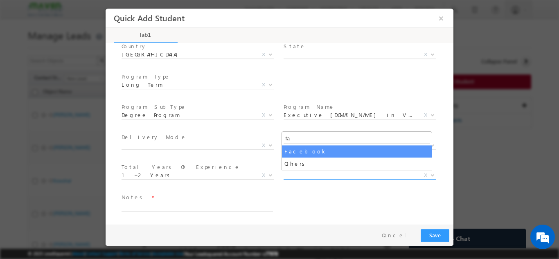
type input "fa"
select select "Facebook"
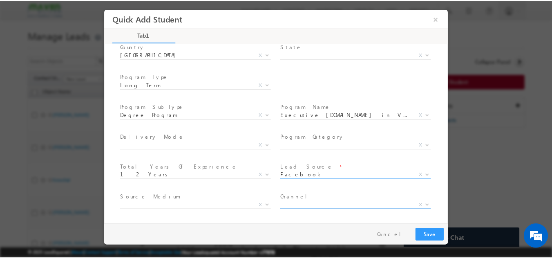
scroll to position [146, 0]
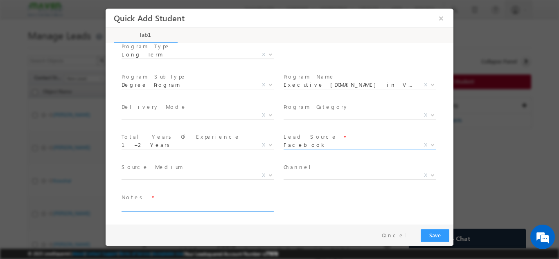
click at [136, 206] on textarea at bounding box center [196, 206] width 151 height 9
type textarea "Lead added from sheet"
click at [441, 233] on button "Save" at bounding box center [434, 235] width 29 height 13
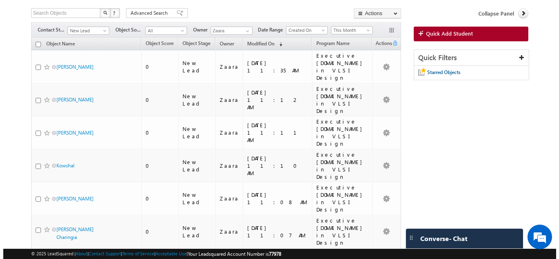
scroll to position [0, 0]
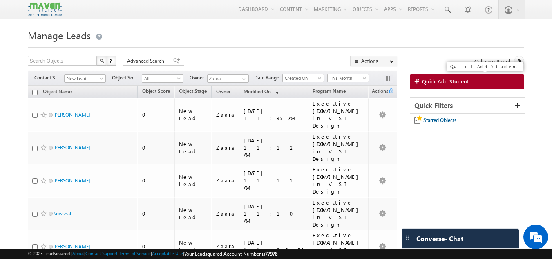
click at [459, 84] on span "Quick Add Student" at bounding box center [445, 81] width 47 height 7
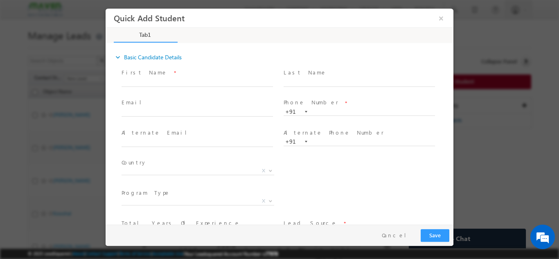
click at [327, 116] on span at bounding box center [358, 118] width 151 height 9
click at [328, 112] on input "text" at bounding box center [358, 112] width 151 height 8
type input "9008200693"
click at [330, 97] on div "Phone Number * +91-9008200693 9008200693 +91" at bounding box center [363, 110] width 162 height 29
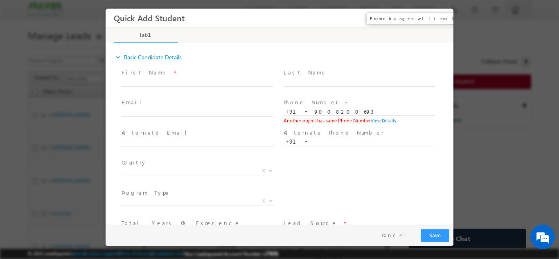
click at [442, 22] on button "×" at bounding box center [441, 17] width 14 height 15
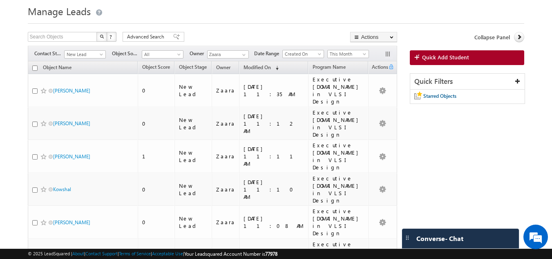
scroll to position [25, 0]
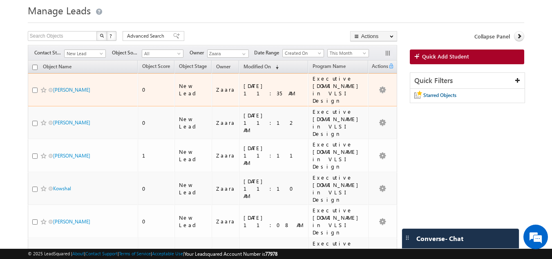
click at [133, 90] on div "TRIPTI TIWARI" at bounding box center [83, 91] width 102 height 11
click at [130, 87] on div "TRIPTI TIWARI" at bounding box center [83, 91] width 102 height 11
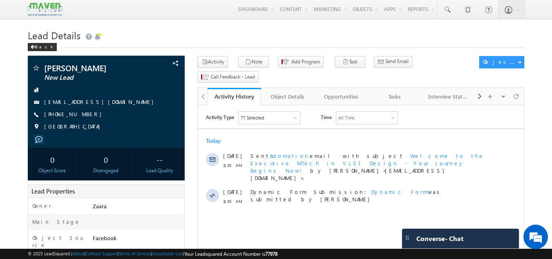
click at [182, 33] on h1 "Lead Details" at bounding box center [276, 35] width 497 height 16
click at [394, 92] on div "Tasks" at bounding box center [395, 97] width 40 height 10
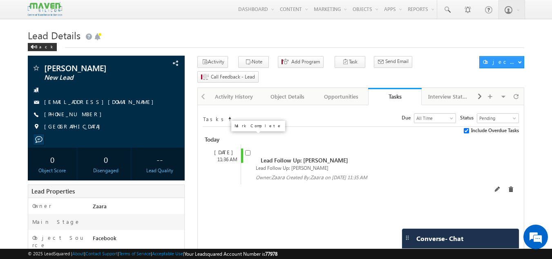
click at [245, 150] on input "checkbox" at bounding box center [247, 152] width 5 height 5
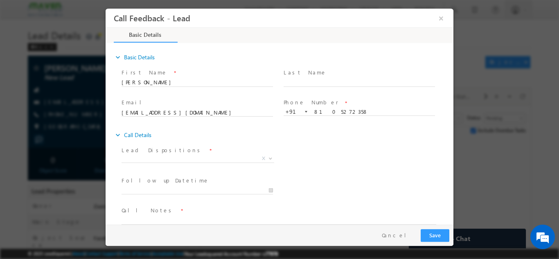
scroll to position [13, 0]
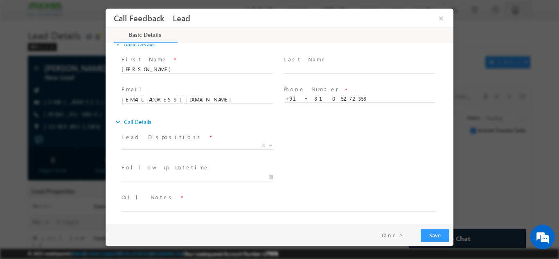
click at [248, 150] on input "checkbox" at bounding box center [250, 152] width 5 height 5
checkbox input "false"
click at [255, 203] on textarea at bounding box center [278, 206] width 314 height 9
click at [206, 204] on textarea "Btech 2024 / 1 year Exp" at bounding box center [278, 206] width 314 height 9
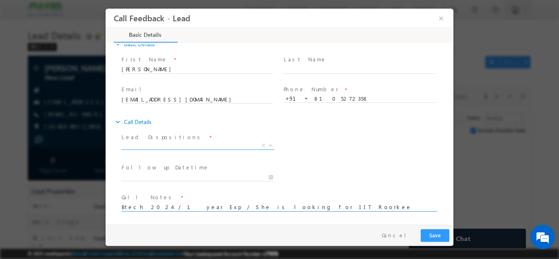
type textarea "Btech 2024 / 1 year Exp / She is looking for IIT Roorkee VM program shared her …"
click at [146, 147] on span "X" at bounding box center [197, 145] width 153 height 8
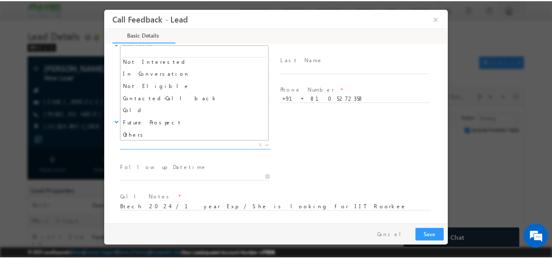
scroll to position [78, 0]
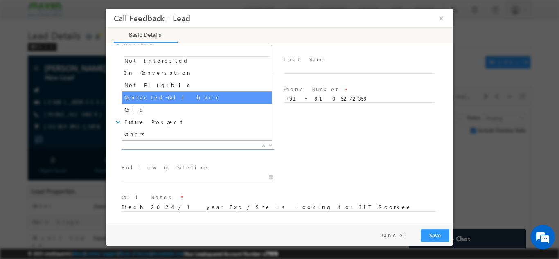
select select "Contacted-Call back"
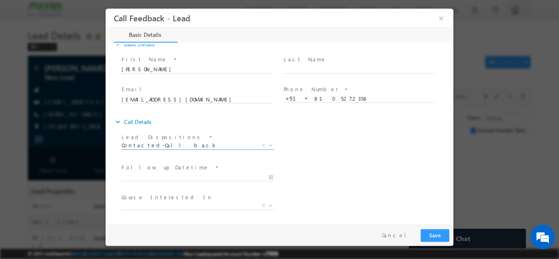
click at [161, 181] on span at bounding box center [196, 184] width 151 height 9
click at [162, 178] on input "22/09/2025 11:52 AM" at bounding box center [196, 177] width 151 height 8
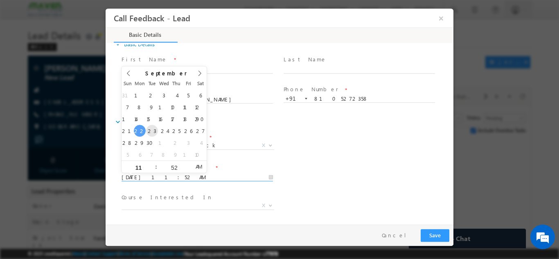
type input "23/09/2025 11:52 AM"
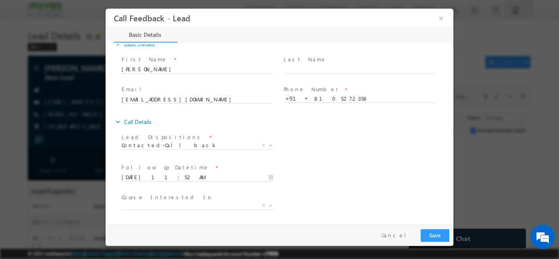
click at [362, 183] on div "Follow up Datetime * 23/09/2025 11:52 AM Program Type * Long Term Short Term X" at bounding box center [286, 176] width 333 height 30
click at [426, 230] on button "Save" at bounding box center [434, 235] width 29 height 13
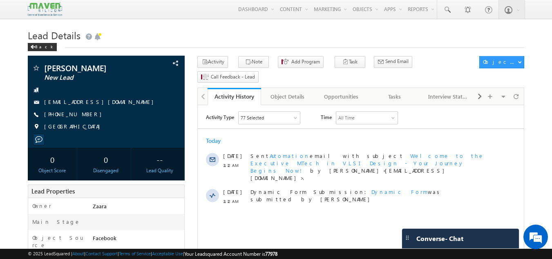
click at [168, 39] on h1 "Lead Details" at bounding box center [276, 35] width 497 height 16
click at [60, 101] on link "[EMAIL_ADDRESS][DOMAIN_NAME]" at bounding box center [101, 101] width 114 height 7
click at [395, 92] on div "Tasks" at bounding box center [395, 97] width 40 height 10
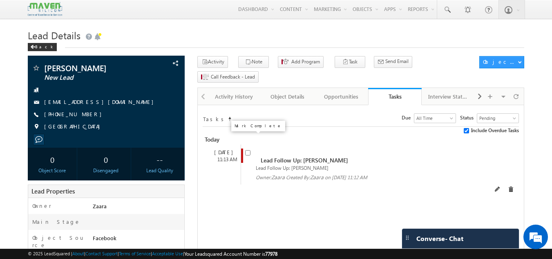
click at [248, 150] on input "checkbox" at bounding box center [247, 152] width 5 height 5
checkbox input "false"
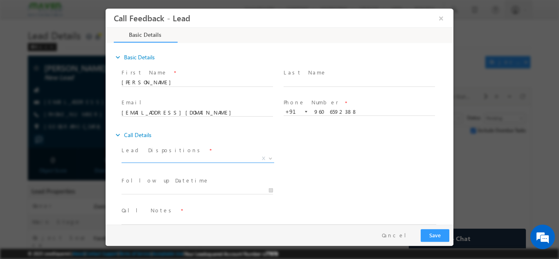
click at [150, 157] on span "X" at bounding box center [197, 158] width 153 height 8
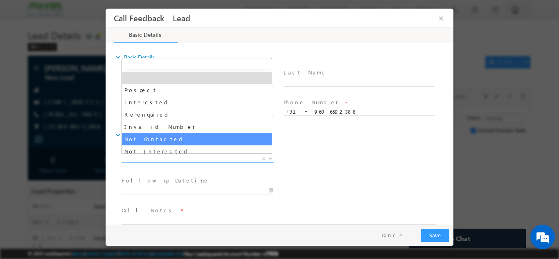
select select "Not Contacted"
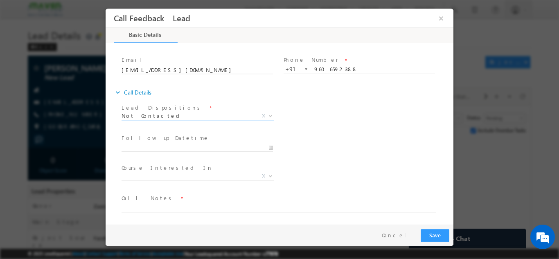
scroll to position [43, 0]
click at [132, 143] on input "[DATE] 12:02 PM" at bounding box center [196, 147] width 151 height 8
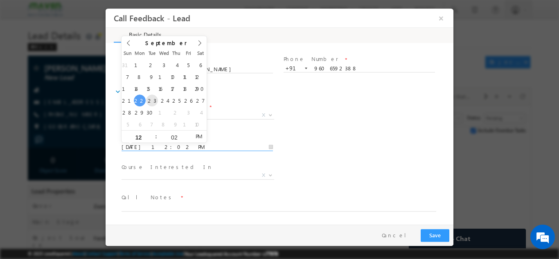
type input "[DATE] 12:02 PM"
click at [394, 146] on div "Follow up Datetime * [DATE] 12:02 PM Program Type * Long Term Short Term X" at bounding box center [286, 146] width 333 height 30
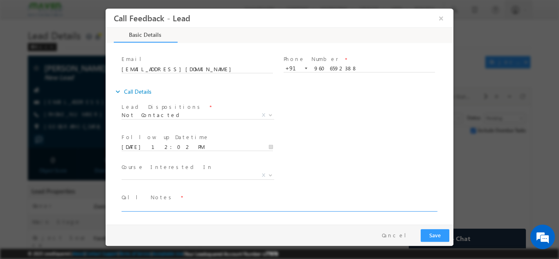
click at [153, 203] on textarea at bounding box center [278, 206] width 314 height 9
type textarea "NPU"
click at [446, 236] on button "Save" at bounding box center [434, 235] width 29 height 13
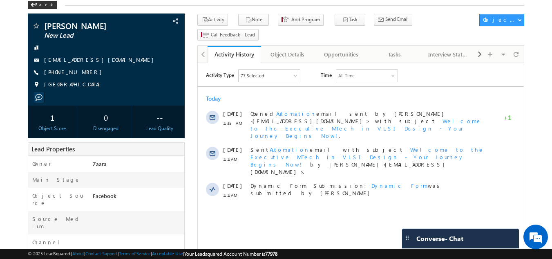
scroll to position [41, 0]
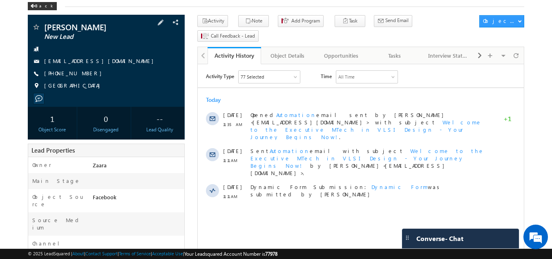
click at [105, 60] on link "[EMAIL_ADDRESS][DOMAIN_NAME]" at bounding box center [101, 60] width 114 height 7
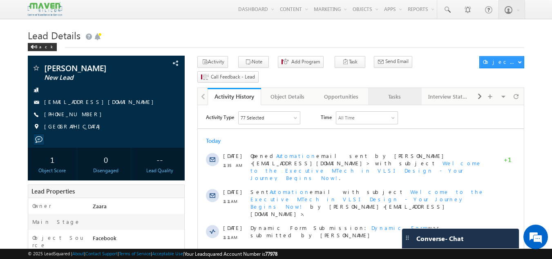
click at [397, 92] on div "Tasks" at bounding box center [395, 97] width 40 height 10
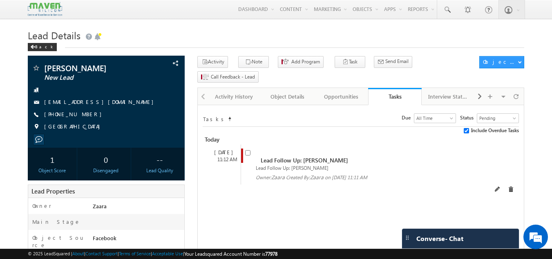
click at [246, 150] on input "checkbox" at bounding box center [247, 152] width 5 height 5
checkbox input "false"
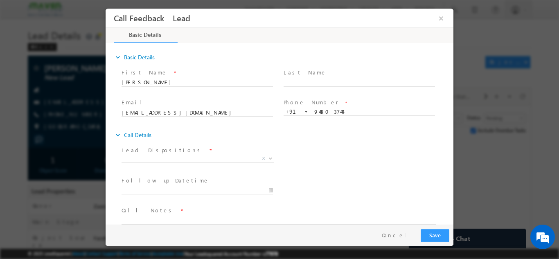
scroll to position [13, 0]
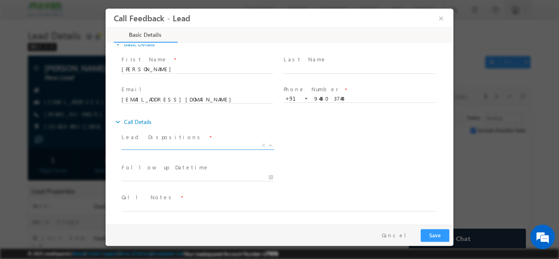
click at [146, 146] on span "X" at bounding box center [197, 145] width 153 height 8
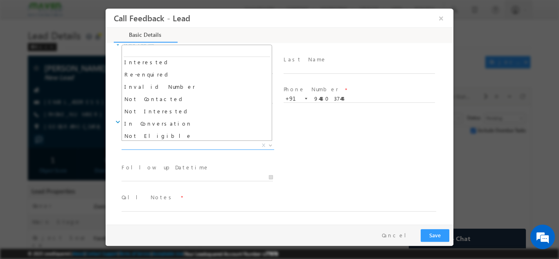
scroll to position [41, 0]
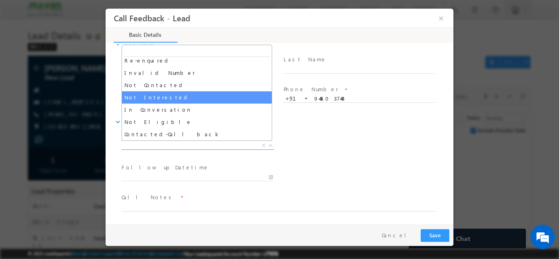
select select "Not Interested"
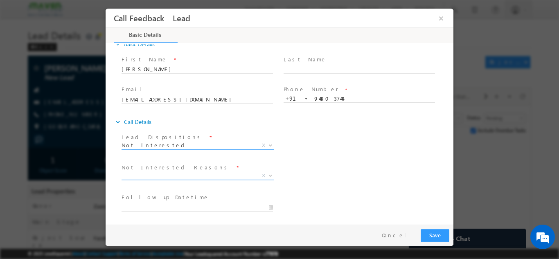
click at [149, 173] on span "X" at bounding box center [197, 175] width 153 height 8
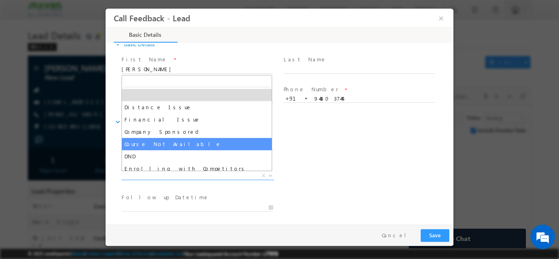
select select "Course Not Available"
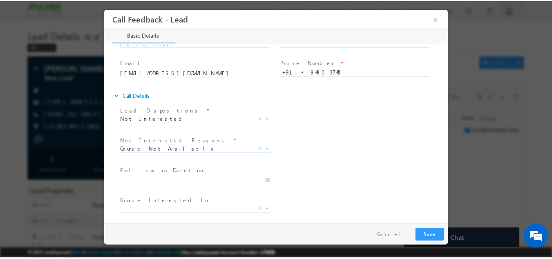
scroll to position [74, 0]
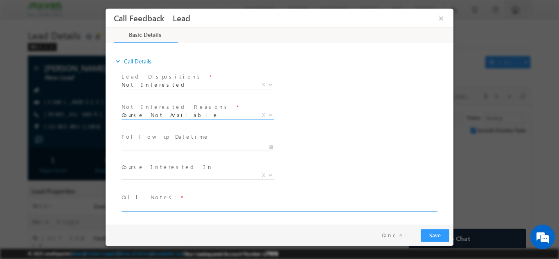
click at [148, 202] on textarea at bounding box center [278, 206] width 314 height 9
type textarea "Looking for AI not interested in any other program"
click at [438, 237] on button "Save" at bounding box center [434, 235] width 29 height 13
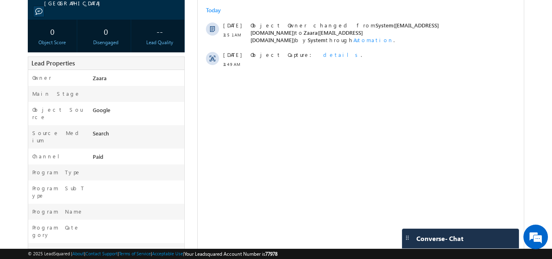
scroll to position [160, 0]
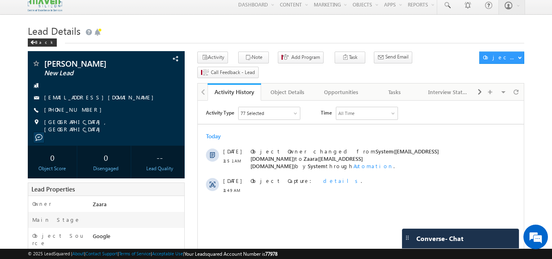
scroll to position [0, 0]
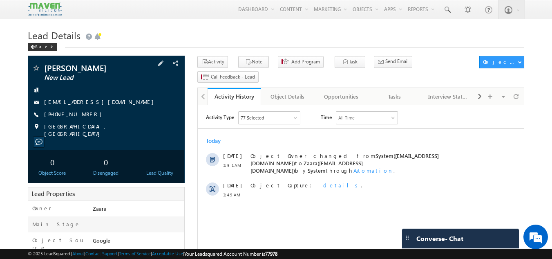
click at [92, 101] on link "[EMAIL_ADDRESS][DOMAIN_NAME]" at bounding box center [101, 101] width 114 height 7
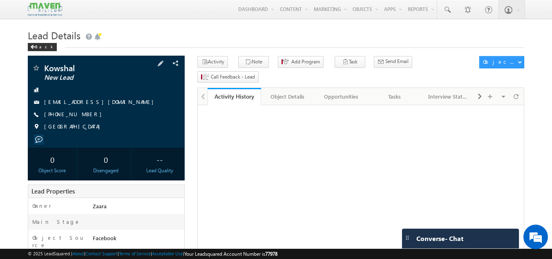
click at [81, 102] on link "[EMAIL_ADDRESS][DOMAIN_NAME]" at bounding box center [101, 101] width 114 height 7
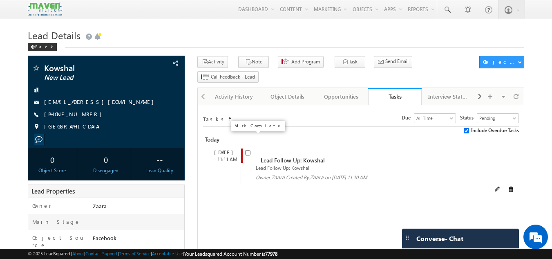
click at [246, 150] on input "checkbox" at bounding box center [247, 152] width 5 height 5
checkbox input "false"
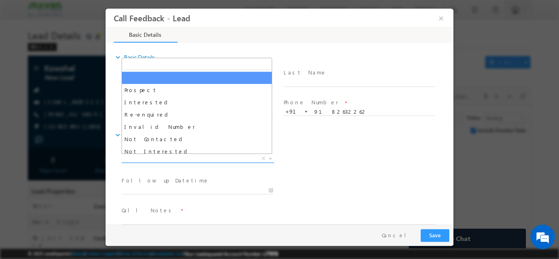
click at [193, 157] on span "X" at bounding box center [197, 158] width 153 height 8
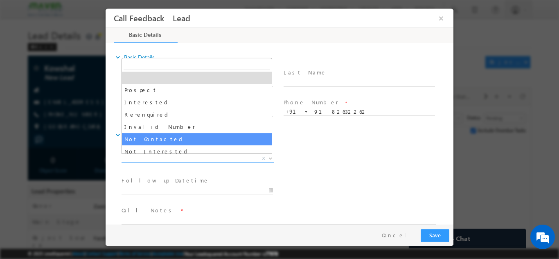
select select "Not Contacted"
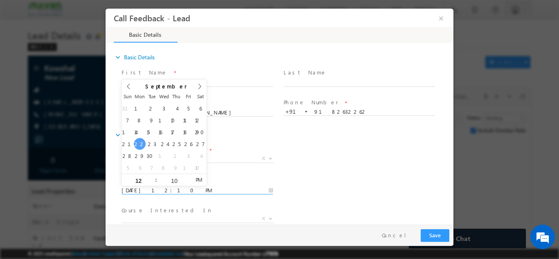
click at [168, 186] on input "[DATE] 12:10 PM" at bounding box center [196, 190] width 151 height 8
type input "[DATE] 12:10 PM"
click at [278, 174] on div "Follow up Datetime * [DATE] 12:10 PM" at bounding box center [201, 189] width 162 height 30
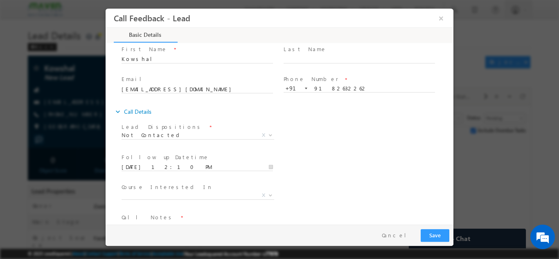
scroll to position [43, 0]
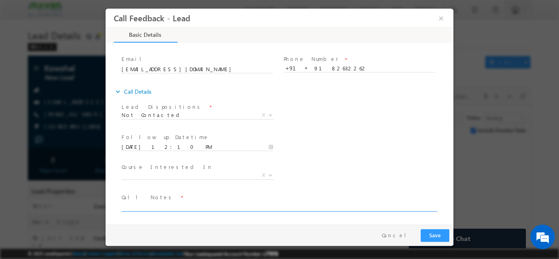
click at [168, 207] on textarea at bounding box center [278, 206] width 314 height 9
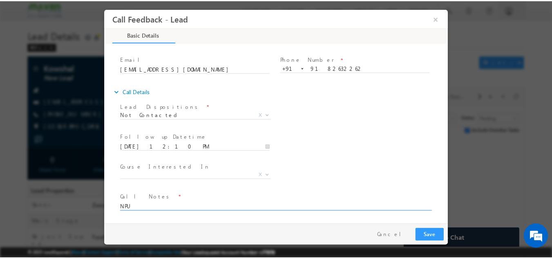
scroll to position [0, 0]
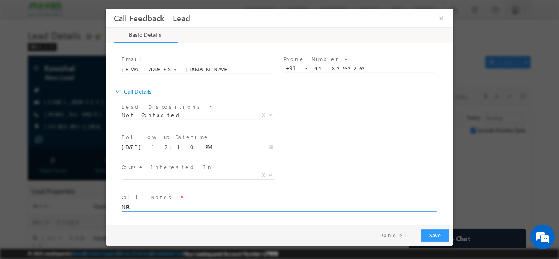
type textarea "NPU"
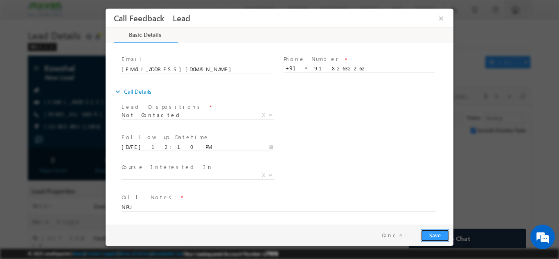
click at [435, 231] on button "Save" at bounding box center [434, 235] width 29 height 13
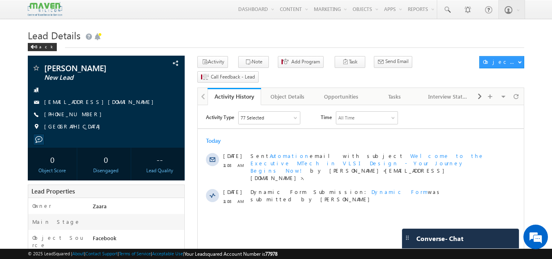
click at [99, 99] on link "[EMAIL_ADDRESS][DOMAIN_NAME]" at bounding box center [101, 101] width 114 height 7
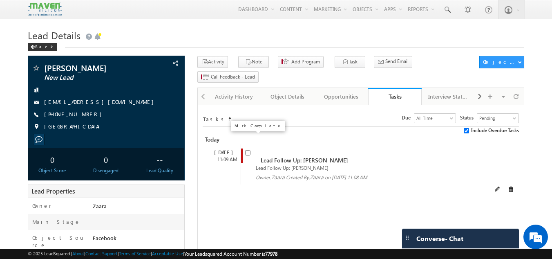
click at [247, 150] on input "checkbox" at bounding box center [247, 152] width 5 height 5
checkbox input "false"
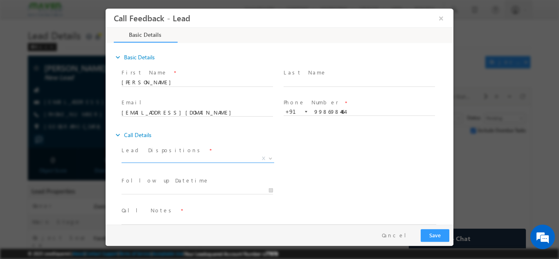
click at [159, 158] on span "X" at bounding box center [197, 158] width 153 height 8
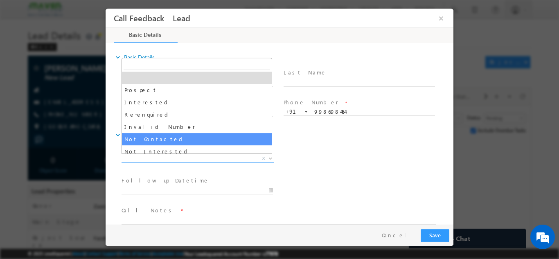
select select "Not Contacted"
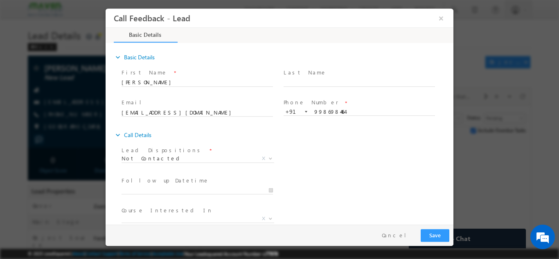
click at [144, 186] on span at bounding box center [200, 190] width 159 height 9
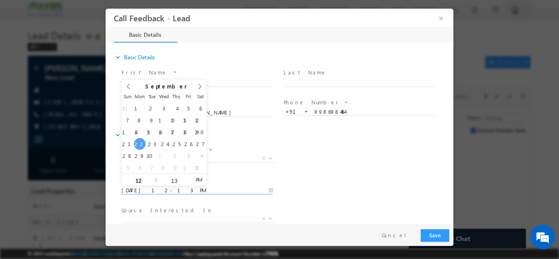
click at [141, 189] on input "[DATE] 12:13 PM" at bounding box center [196, 190] width 151 height 8
type input "[DATE] 12:13 PM"
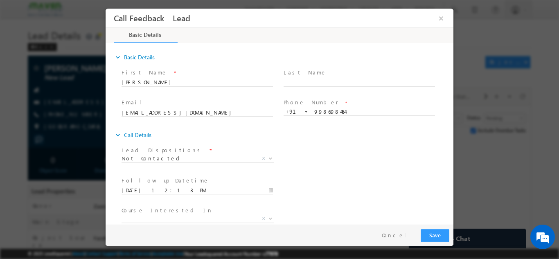
click at [321, 173] on div "Lead Dispositions * Prospect Interested Re-enquired Invalid Number Not Contacte…" at bounding box center [286, 159] width 333 height 30
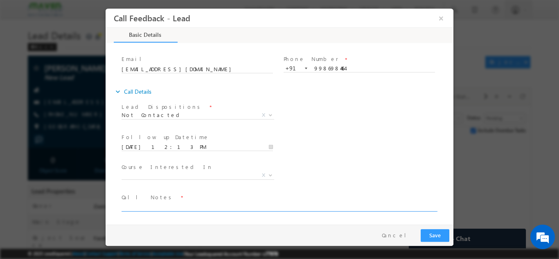
click at [183, 206] on textarea at bounding box center [278, 206] width 314 height 9
type textarea "NPU"
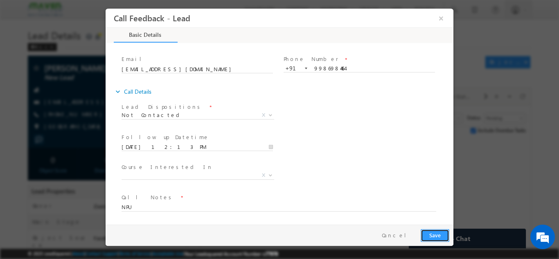
click at [429, 236] on button "Save" at bounding box center [434, 235] width 29 height 13
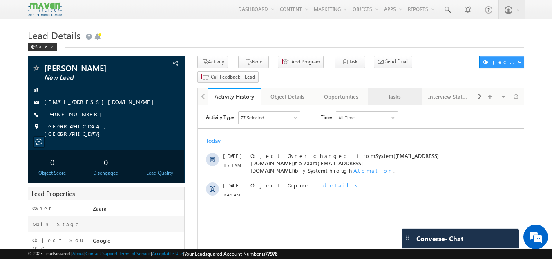
click at [398, 92] on div "Tasks" at bounding box center [395, 97] width 40 height 10
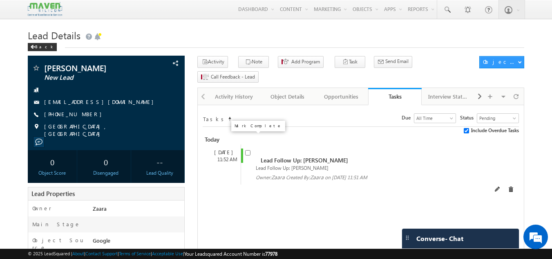
click at [249, 150] on input "checkbox" at bounding box center [247, 152] width 5 height 5
checkbox input "false"
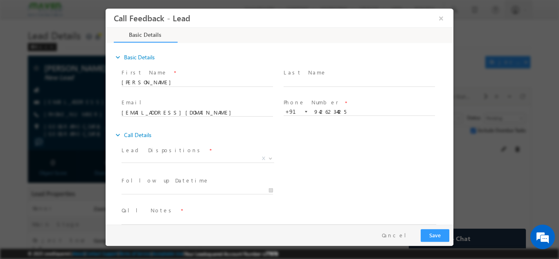
scroll to position [13, 0]
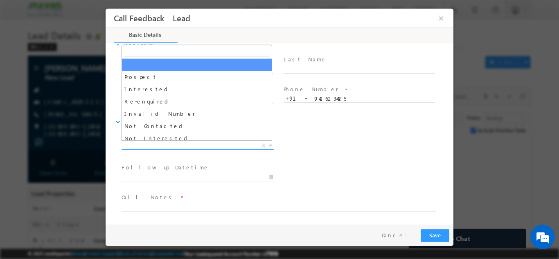
click at [166, 146] on span "X" at bounding box center [197, 145] width 153 height 8
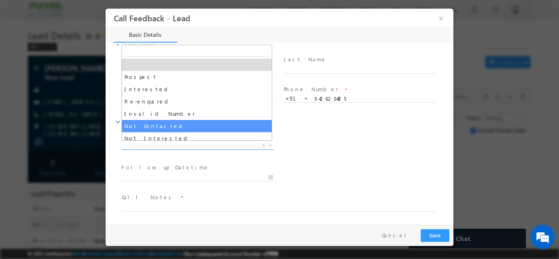
select select "Not Contacted"
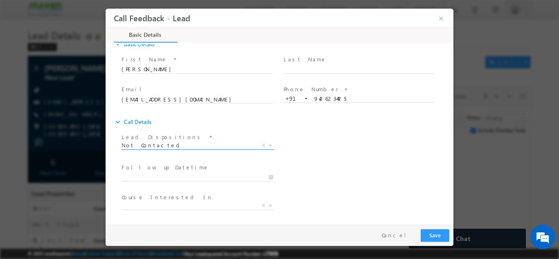
scroll to position [0, 0]
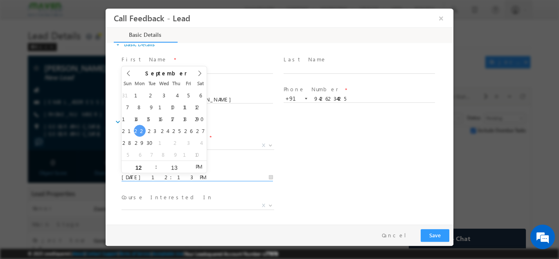
click at [147, 174] on input "[DATE] 12:13 PM" at bounding box center [196, 177] width 151 height 8
type input "[DATE] 12:13 PM"
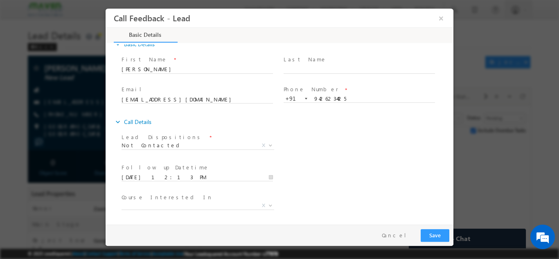
click at [314, 182] on div "Follow up Datetime * [DATE] 12:13 PM Program Type * Long Term Short Term X" at bounding box center [286, 176] width 333 height 30
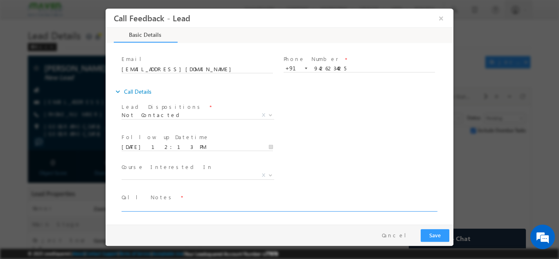
click at [258, 203] on textarea at bounding box center [278, 206] width 314 height 9
type textarea "NPU"
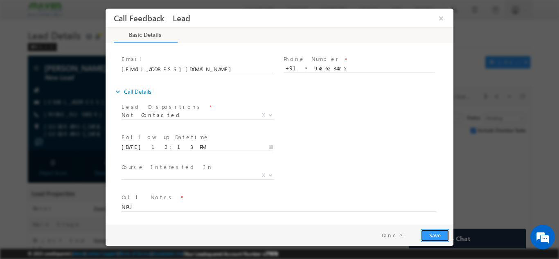
click at [428, 234] on button "Save" at bounding box center [434, 235] width 29 height 13
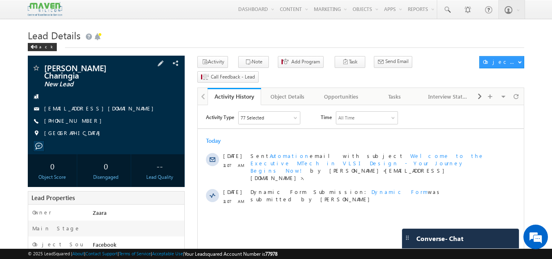
click at [115, 105] on link "[EMAIL_ADDRESS][DOMAIN_NAME]" at bounding box center [101, 108] width 114 height 7
click at [413, 92] on div "Tasks" at bounding box center [395, 97] width 40 height 10
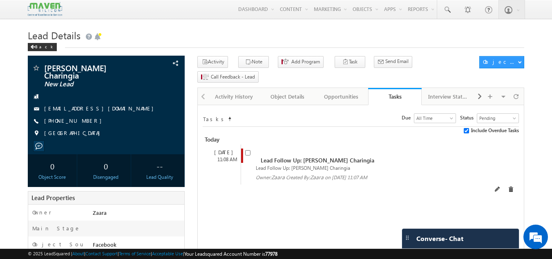
click at [248, 164] on div "Lead Follow Up: [PERSON_NAME] Charingia" at bounding box center [361, 167] width 232 height 7
click at [248, 150] on input "checkbox" at bounding box center [247, 152] width 5 height 5
checkbox input "false"
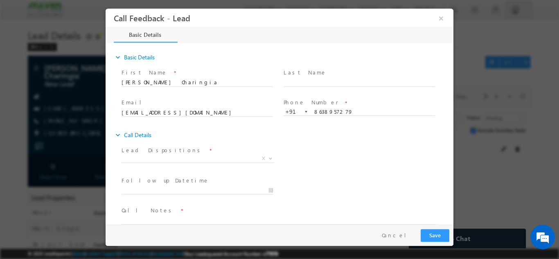
scroll to position [13, 0]
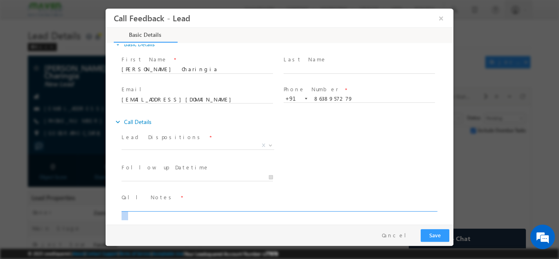
drag, startPoint x: 186, startPoint y: 211, endPoint x: 187, endPoint y: 206, distance: 4.7
click at [187, 206] on span at bounding box center [282, 207] width 322 height 10
click at [187, 206] on textarea at bounding box center [278, 206] width 314 height 9
click at [229, 206] on textarea "Btech 2014 / Over all 6+ / Working in" at bounding box center [278, 206] width 314 height 9
paste textarea "Worikng in Assam looking for Certification program in AI suggested him for IIT …"
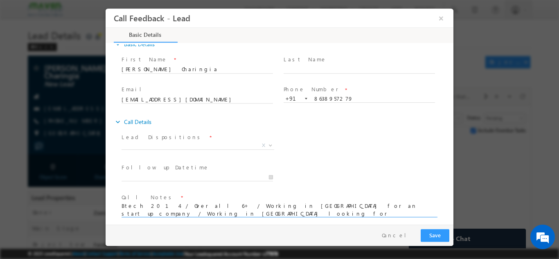
scroll to position [0, 0]
drag, startPoint x: 284, startPoint y: 206, endPoint x: 331, endPoint y: 207, distance: 47.0
click at [331, 207] on textarea "Btech 2014 / Over all 6+ / Working in Assam for an start up company / Working i…" at bounding box center [278, 209] width 314 height 15
type textarea "Btech 2014 / Over all 6+ / Working in Assam for an start up company looking for…"
click at [277, 224] on div "Pay & Save Save Cancel" at bounding box center [281, 234] width 352 height 21
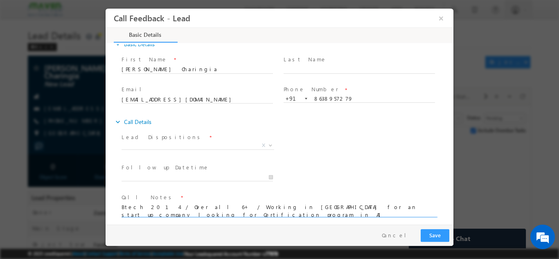
click at [260, 212] on textarea "Btech 2014 / Over all 6+ / Working in Assam for an start up company looking for…" at bounding box center [278, 209] width 314 height 15
click at [158, 146] on span "X" at bounding box center [197, 145] width 153 height 8
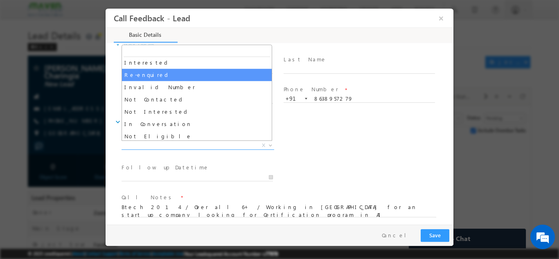
scroll to position [41, 0]
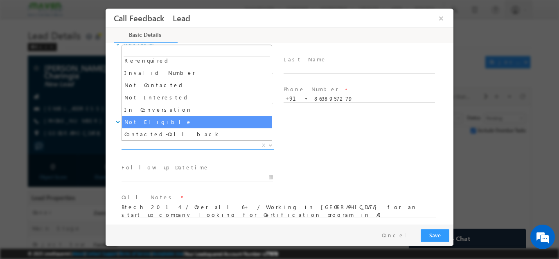
select select "Not Eligible"
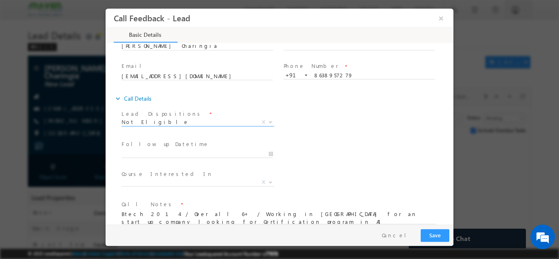
scroll to position [49, 0]
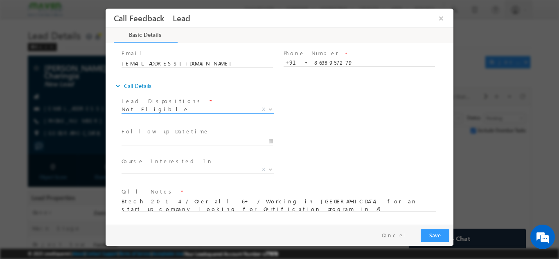
type input "22/09/2025 12:15 PM"
click at [171, 140] on input "22/09/2025 12:15 PM" at bounding box center [196, 141] width 151 height 8
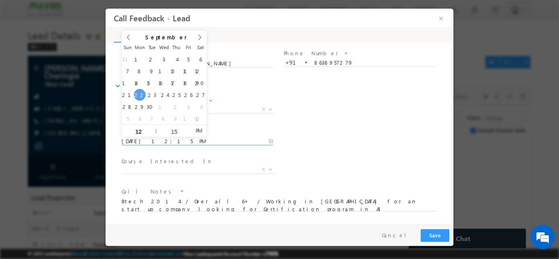
click at [385, 133] on div "Follow up Datetime * 22/09/2025 12:15 PM Program Type * Long Term Short Term X" at bounding box center [286, 140] width 333 height 30
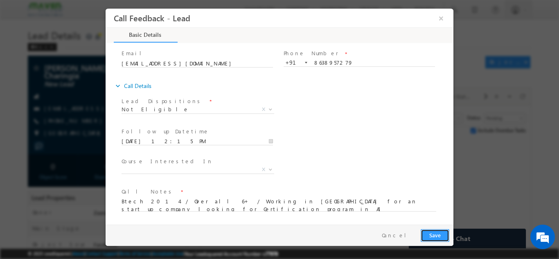
click at [440, 239] on button "Save" at bounding box center [434, 235] width 29 height 13
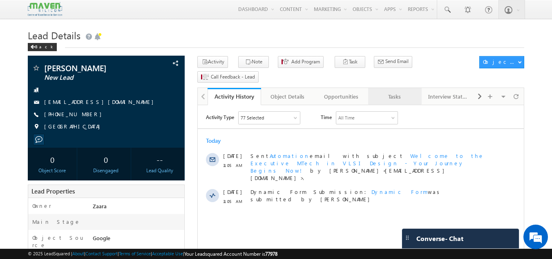
click at [406, 92] on div "Tasks" at bounding box center [395, 97] width 40 height 10
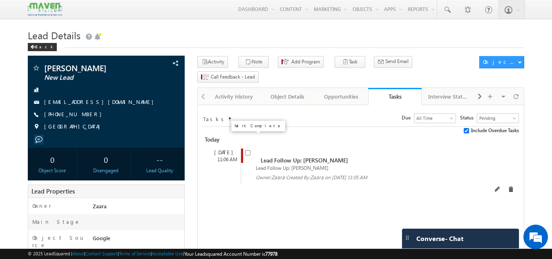
click at [248, 150] on input "checkbox" at bounding box center [247, 152] width 5 height 5
checkbox input "false"
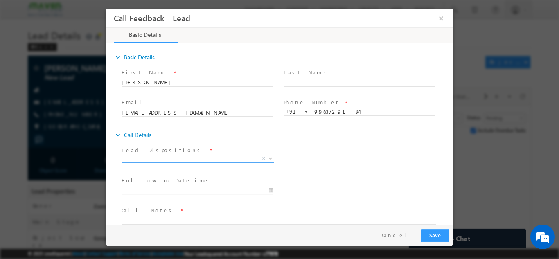
click at [169, 160] on span "X" at bounding box center [197, 158] width 153 height 8
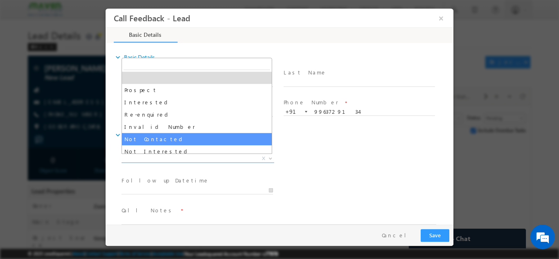
select select "Not Contacted"
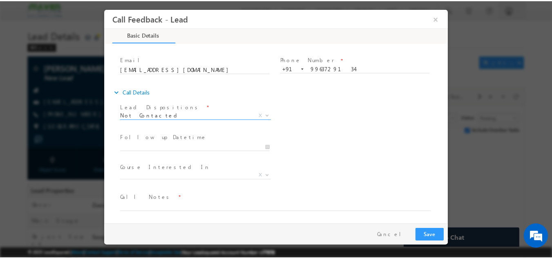
scroll to position [43, 0]
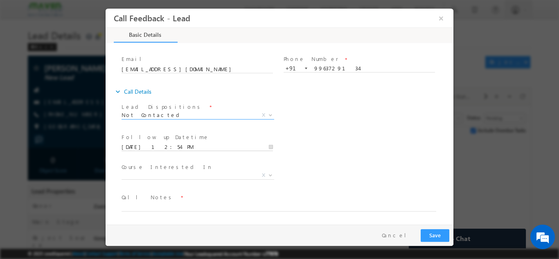
click at [156, 143] on input "22/09/2025 12:54 PM" at bounding box center [196, 147] width 151 height 8
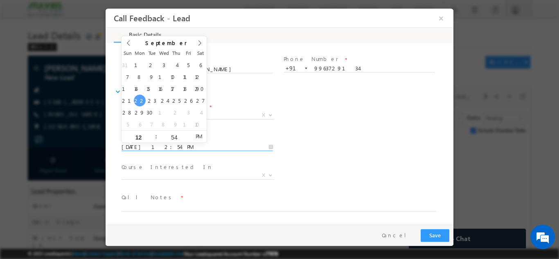
click at [156, 104] on div "31 1 2 3 4 5 6 7 8 9 10 11 12 13 14 15 16 17 18 19 20 21 22 23 24 25 26 27 28 2…" at bounding box center [163, 93] width 85 height 71
type input "23/09/2025 12:54 PM"
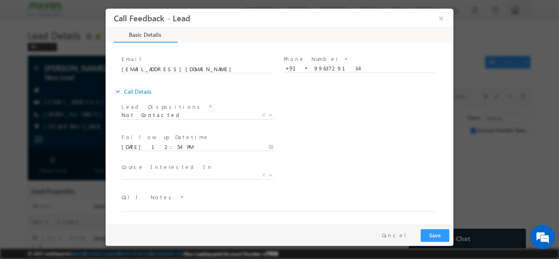
click at [374, 161] on div "Course Interested In * Executive M.Tech in VLSI Design Advanced VLSI Design & V…" at bounding box center [286, 176] width 333 height 30
click at [153, 204] on textarea at bounding box center [278, 206] width 314 height 9
paste textarea "Her mom received the call and said she is in college so need to call her in eve…"
type textarea "Her mom received the call and said she is in college so need to call her in eve…"
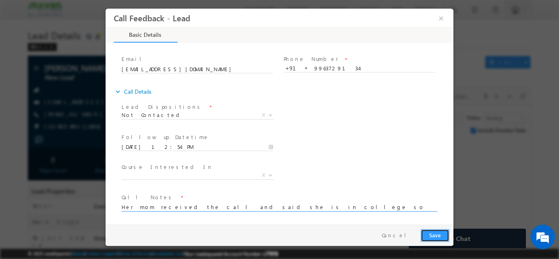
click at [435, 236] on button "Save" at bounding box center [434, 235] width 29 height 13
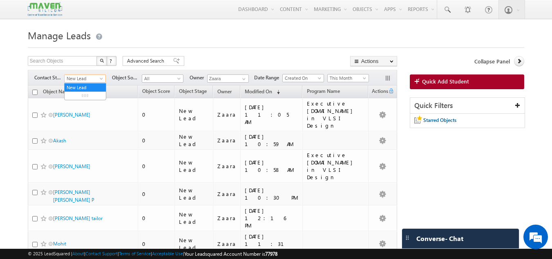
click at [93, 79] on span "New Lead" at bounding box center [84, 78] width 39 height 7
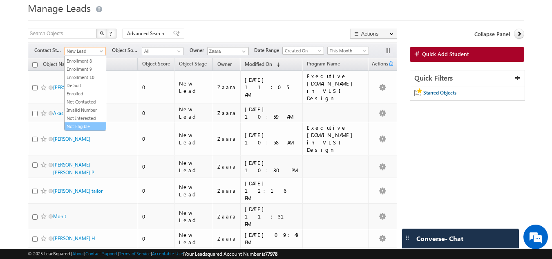
scroll to position [41, 0]
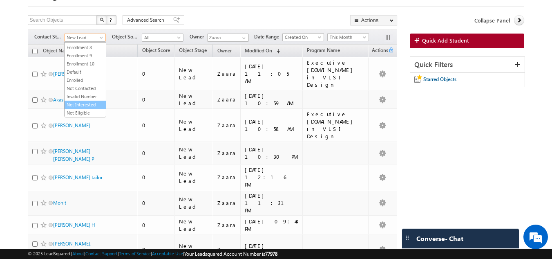
click at [85, 104] on link "Not Interested" at bounding box center [85, 104] width 41 height 7
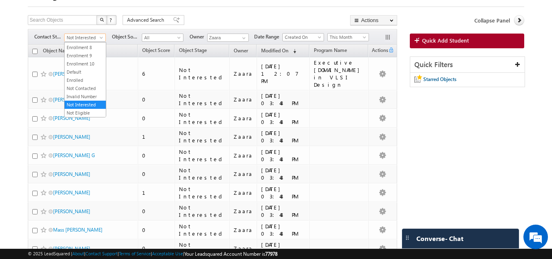
click at [93, 39] on span "Not Interested" at bounding box center [84, 37] width 39 height 7
click at [88, 55] on link "New Lead" at bounding box center [85, 54] width 41 height 7
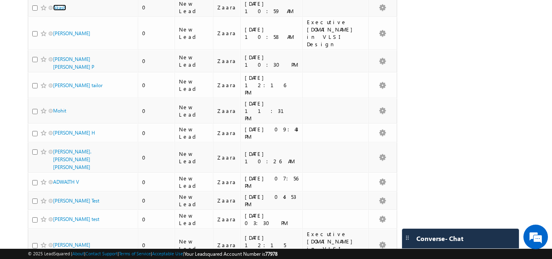
scroll to position [245, 0]
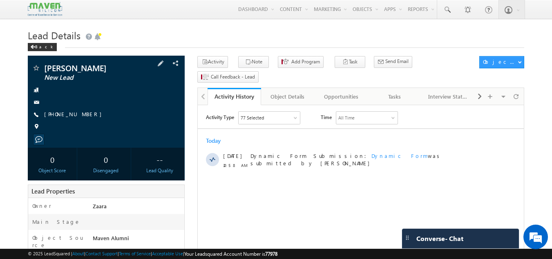
drag, startPoint x: 88, startPoint y: 113, endPoint x: 83, endPoint y: 117, distance: 6.7
click at [83, 117] on div "[PHONE_NUMBER]" at bounding box center [106, 114] width 149 height 8
copy div "[PHONE_NUMBER]"
click at [207, 32] on h1 "Lead Details" at bounding box center [276, 35] width 497 height 16
click at [226, 45] on div "Back" at bounding box center [276, 45] width 497 height 5
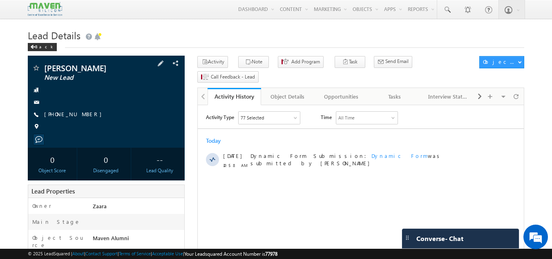
drag, startPoint x: 87, startPoint y: 114, endPoint x: 83, endPoint y: 117, distance: 5.5
click at [83, 117] on div "+91-8495977180" at bounding box center [106, 114] width 149 height 8
click at [123, 121] on div "Vaun New Lead +91-8495977180" at bounding box center [106, 99] width 149 height 71
click at [164, 65] on span at bounding box center [160, 63] width 9 height 9
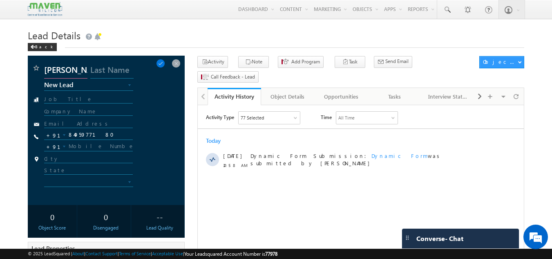
click at [55, 71] on input "Vaun" at bounding box center [65, 71] width 43 height 15
type input "Varun"
click at [165, 64] on span at bounding box center [160, 63] width 9 height 9
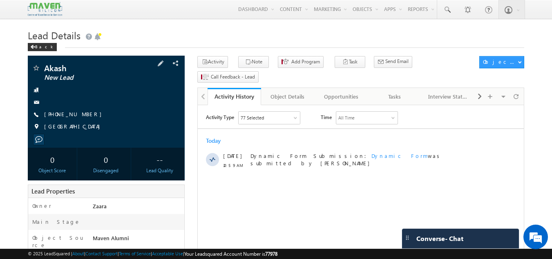
click at [83, 115] on div "[PHONE_NUMBER]" at bounding box center [106, 114] width 149 height 8
copy div "[PHONE_NUMBER]"
click at [231, 36] on h1 "Lead Details" at bounding box center [276, 35] width 497 height 16
click at [139, 31] on h1 "Lead Details" at bounding box center [276, 35] width 497 height 16
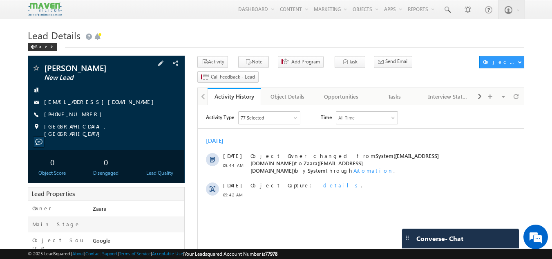
click at [83, 114] on div "[PHONE_NUMBER]" at bounding box center [106, 114] width 149 height 8
copy div "[PHONE_NUMBER]"
click at [207, 40] on h1 "Lead Details" at bounding box center [276, 35] width 497 height 16
click at [182, 16] on div "Menu Zaara lsq2@ maven -sili con.c om crmma ven" at bounding box center [276, 9] width 497 height 19
click at [111, 101] on link "[EMAIL_ADDRESS][DOMAIN_NAME]" at bounding box center [101, 101] width 114 height 7
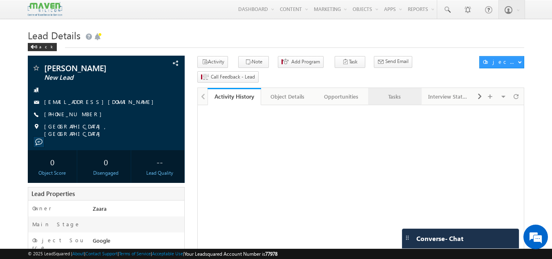
drag, startPoint x: 0, startPoint y: 0, endPoint x: 394, endPoint y: 83, distance: 402.8
click at [394, 92] on div "Tasks" at bounding box center [395, 97] width 40 height 10
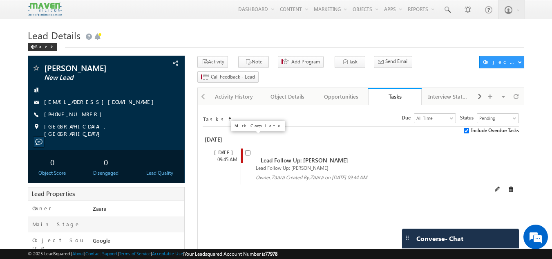
click at [247, 150] on input "checkbox" at bounding box center [247, 152] width 5 height 5
checkbox input "false"
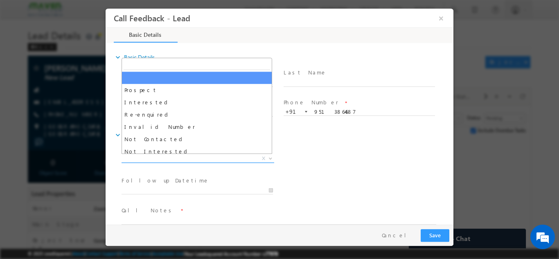
click at [209, 156] on span "X" at bounding box center [197, 158] width 153 height 8
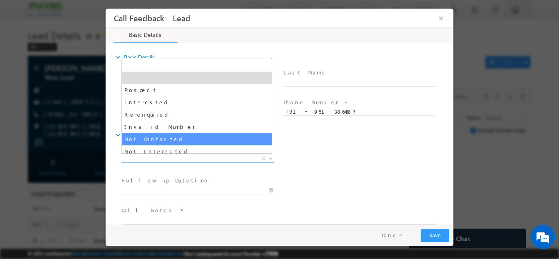
select select "Not Contacted"
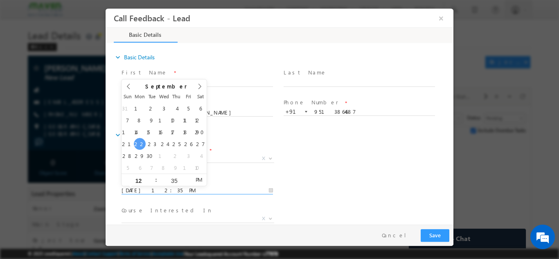
click at [158, 192] on input "22/09/2025 12:35 PM" at bounding box center [196, 190] width 151 height 8
type input "24/09/2025 12:35 PM"
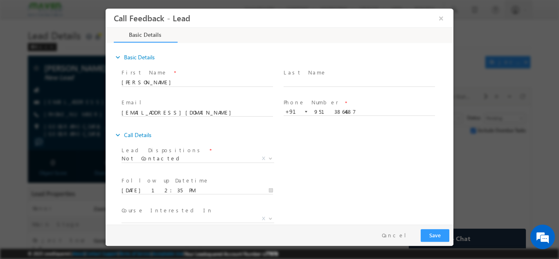
click at [301, 161] on div "Lead Dispositions * Prospect Interested Re-enquired Invalid Number Not Contacte…" at bounding box center [286, 159] width 333 height 30
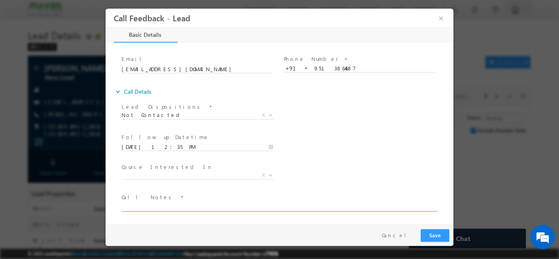
click at [227, 208] on textarea at bounding box center [278, 206] width 314 height 9
type textarea "Called her more than 3 times but no response"
click at [435, 236] on button "Save" at bounding box center [434, 235] width 29 height 13
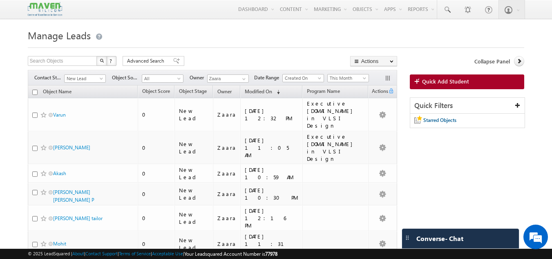
click at [135, 44] on div at bounding box center [276, 45] width 497 height 5
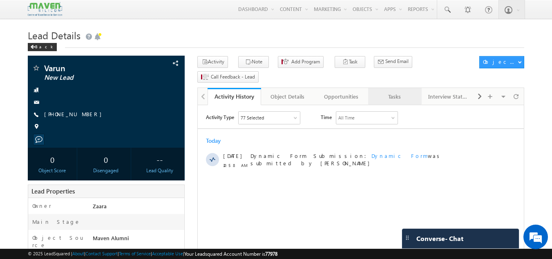
click at [413, 88] on link "Tasks" at bounding box center [395, 96] width 54 height 17
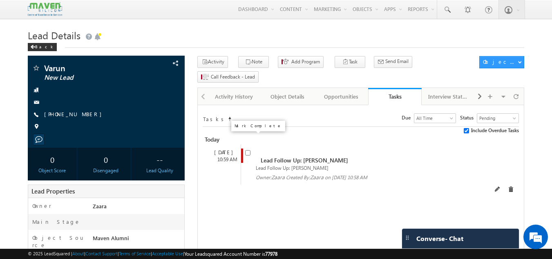
click at [248, 150] on input "checkbox" at bounding box center [247, 152] width 5 height 5
checkbox input "false"
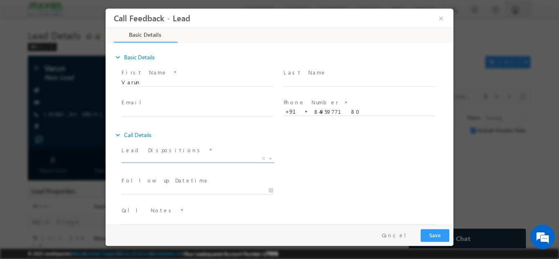
click at [168, 157] on span "X" at bounding box center [197, 158] width 153 height 8
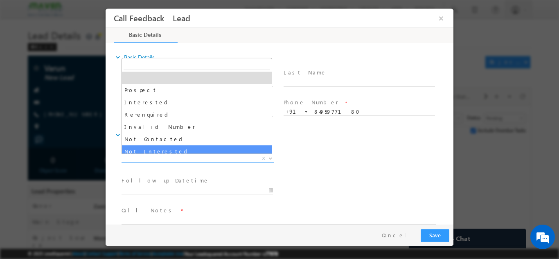
select select "Not Interested"
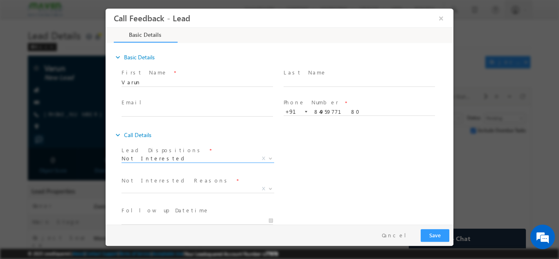
scroll to position [74, 0]
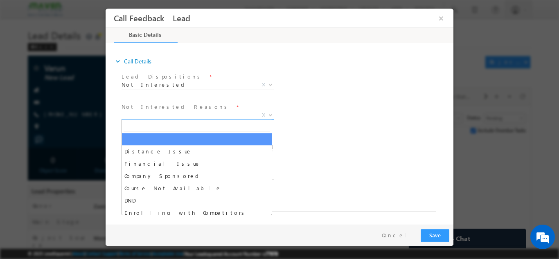
click at [146, 113] on span "X" at bounding box center [197, 115] width 153 height 8
click at [379, 137] on div "Follow up Datetime * Program Type * Long Term Short Term X" at bounding box center [286, 146] width 333 height 30
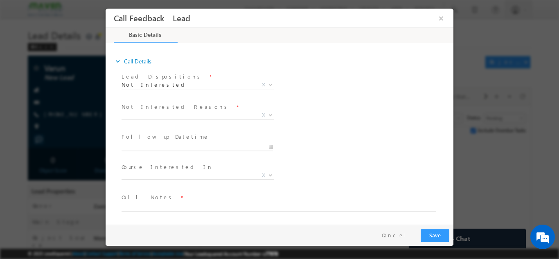
click at [137, 119] on body "Call Feedback - Lead × Basic Details" at bounding box center [279, 116] width 348 height 216
click at [156, 112] on span "Distance Issue" at bounding box center [187, 114] width 133 height 7
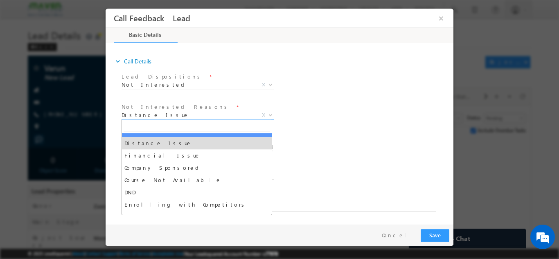
scroll to position [16, 0]
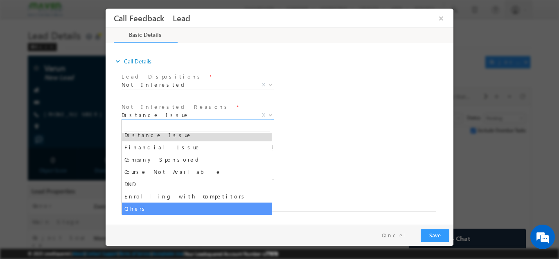
select select "Others"
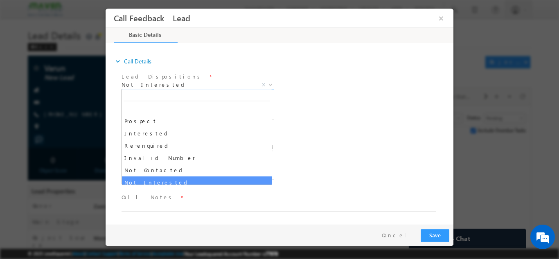
click at [151, 81] on span "Not Interested" at bounding box center [187, 84] width 133 height 7
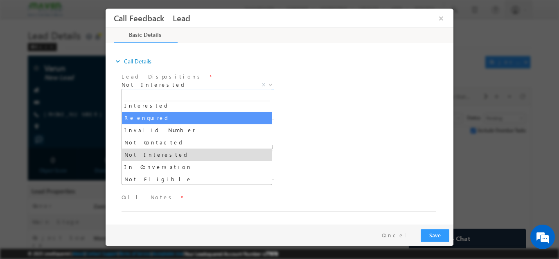
scroll to position [41, 0]
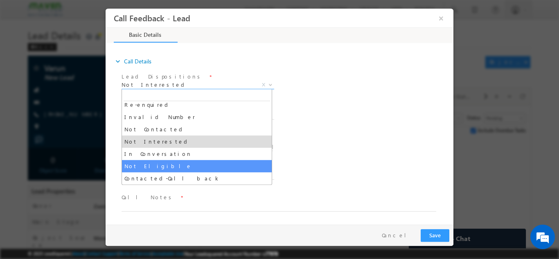
select select "Not Eligible"
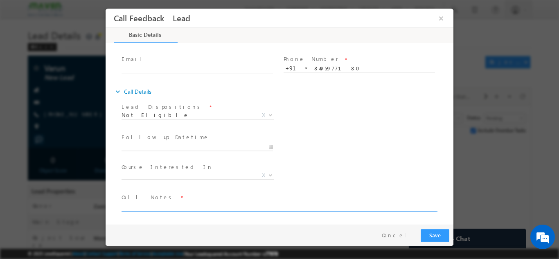
click at [156, 206] on textarea at bounding box center [278, 206] width 314 height 9
type textarea "He has just 6 months Exp and not interested in IIT"
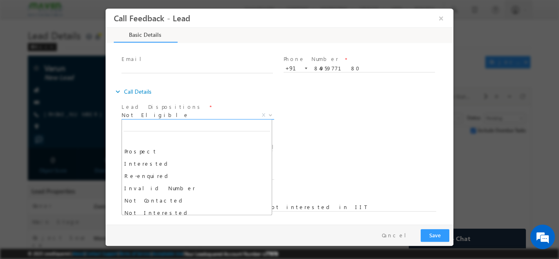
click at [162, 113] on span "Not Eligible" at bounding box center [187, 114] width 133 height 7
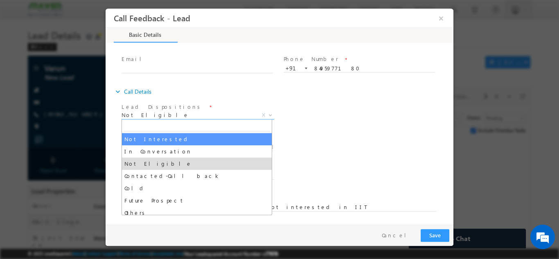
select select "Not Interested"
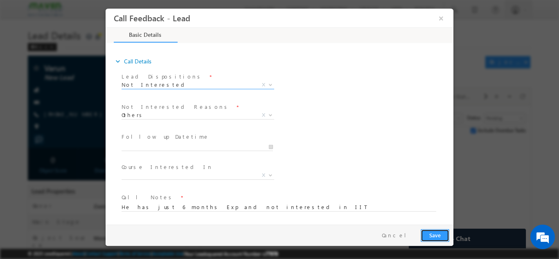
click at [435, 230] on button "Save" at bounding box center [434, 235] width 29 height 13
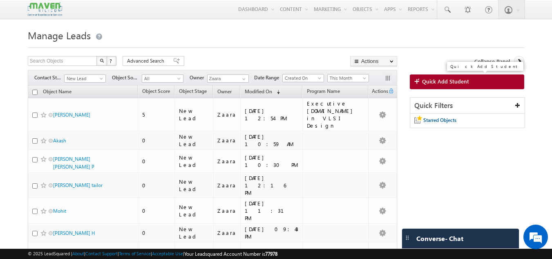
click at [447, 82] on span "Quick Add Student" at bounding box center [445, 81] width 47 height 7
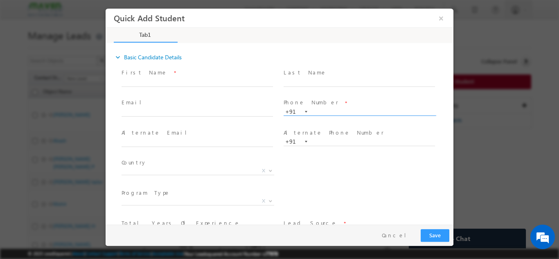
click at [313, 114] on input "text" at bounding box center [358, 112] width 151 height 8
paste input "7870549301"
type input "7870549301"
click at [322, 95] on div "Last Name *" at bounding box center [363, 81] width 162 height 30
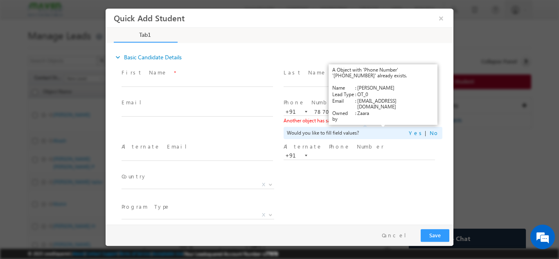
click at [374, 118] on link "View Details" at bounding box center [382, 119] width 25 height 5
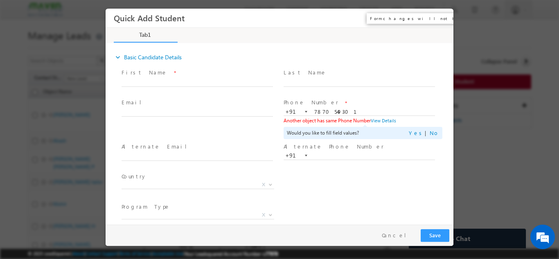
click at [440, 19] on button "×" at bounding box center [441, 17] width 14 height 15
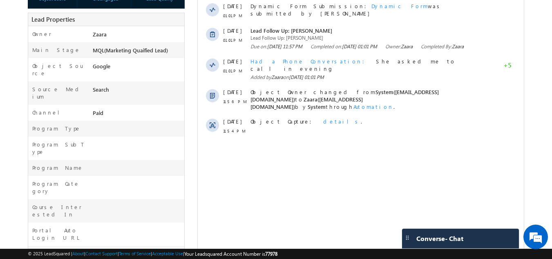
scroll to position [175, 0]
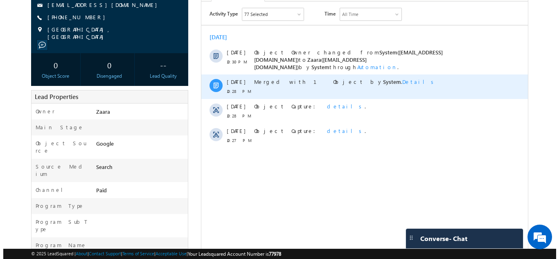
scroll to position [99, 0]
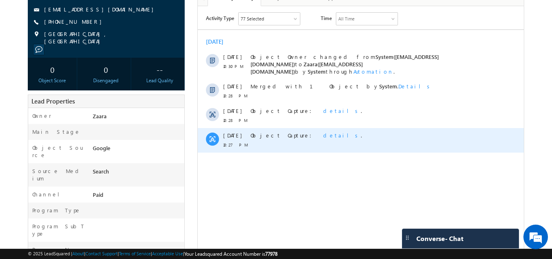
click at [323, 132] on span "details" at bounding box center [342, 135] width 38 height 7
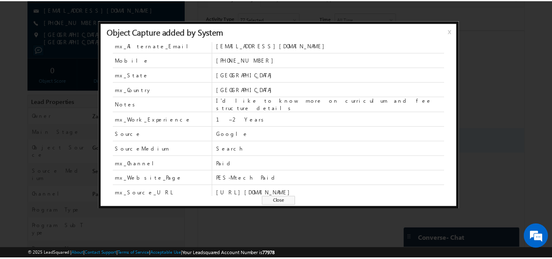
scroll to position [36, 0]
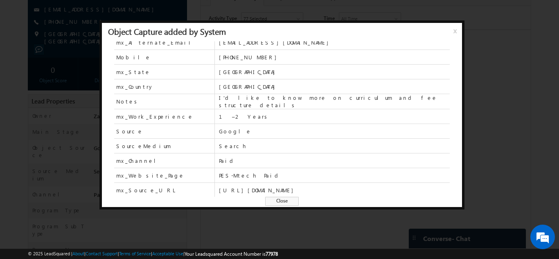
click at [453, 31] on span "x" at bounding box center [456, 34] width 7 height 15
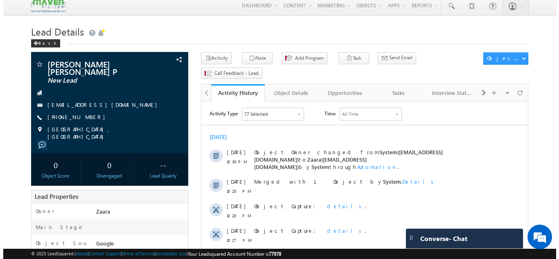
scroll to position [0, 0]
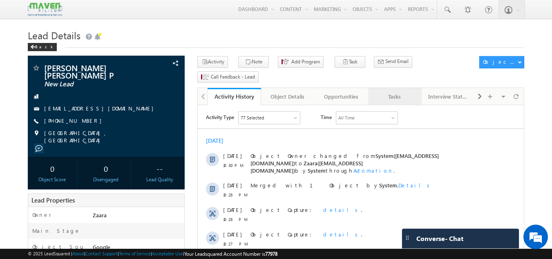
click at [393, 88] on link "Tasks" at bounding box center [395, 96] width 54 height 17
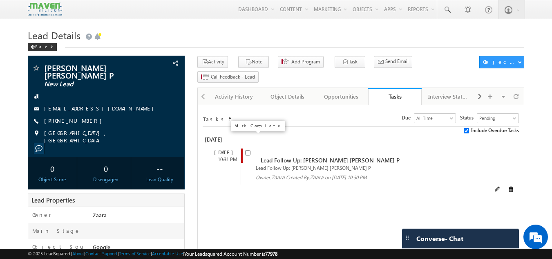
click at [248, 150] on input "checkbox" at bounding box center [247, 152] width 5 height 5
checkbox input "false"
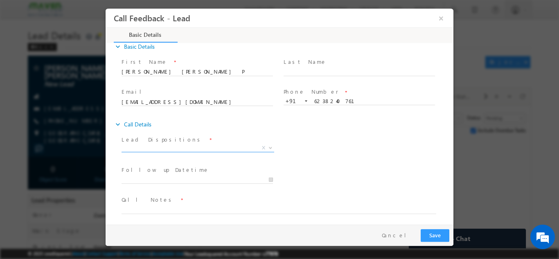
scroll to position [13, 0]
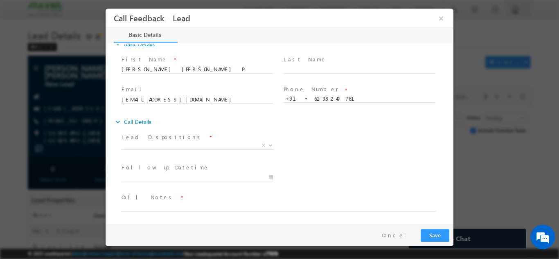
click at [163, 212] on span at bounding box center [273, 215] width 305 height 9
click at [163, 209] on textarea at bounding box center [278, 206] width 314 height 9
click at [376, 202] on textarea "Btech 2023 / Over all 2 years / Not ready to share the company details and not …" at bounding box center [278, 206] width 314 height 9
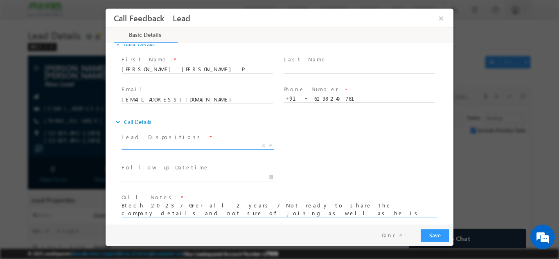
type textarea "Btech 2023 / Over all 2 years / Not ready to share the company details and not …"
click at [143, 144] on span "X" at bounding box center [197, 145] width 153 height 8
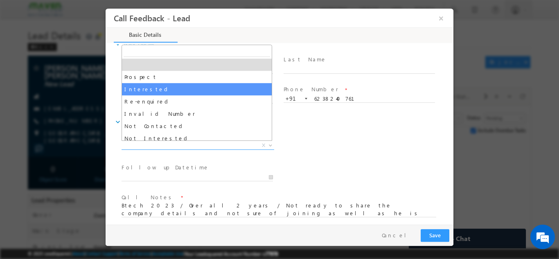
scroll to position [41, 0]
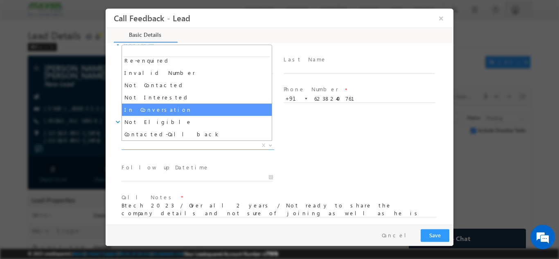
select select "In Conversation"
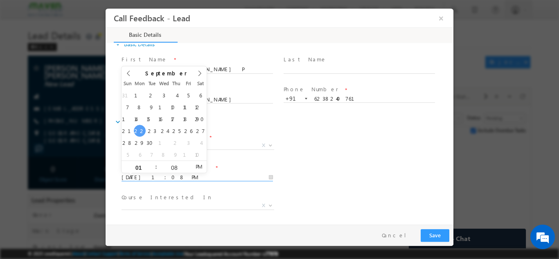
click at [173, 178] on input "22/09/2025 1:08 PM" at bounding box center [196, 177] width 151 height 8
type input "23/09/2025 1:08 PM"
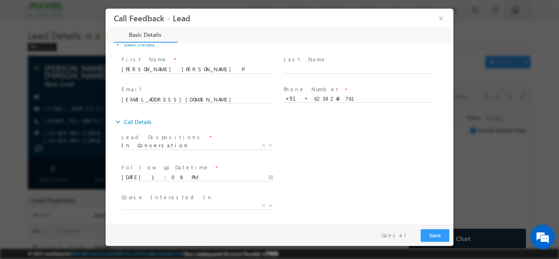
click at [292, 145] on div "Lead Dispositions * Prospect Interested Re-enquired Invalid Number Not Contacte…" at bounding box center [286, 146] width 333 height 30
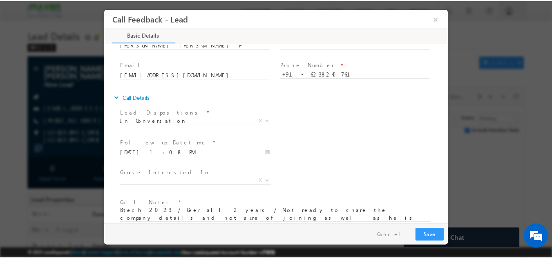
scroll to position [49, 0]
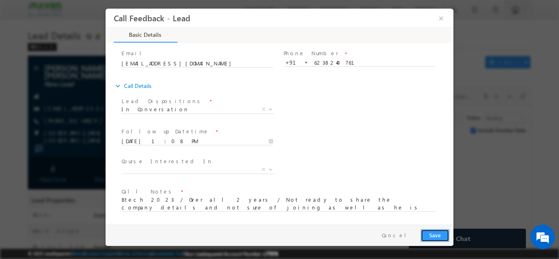
click at [436, 233] on button "Save" at bounding box center [434, 235] width 29 height 13
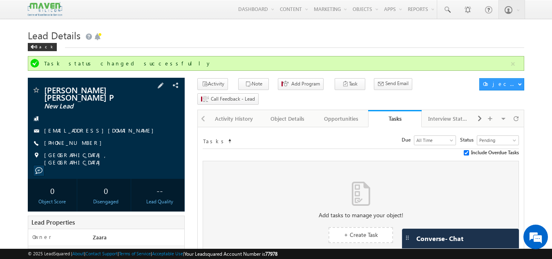
click at [83, 144] on div "+91-6238240761" at bounding box center [106, 143] width 149 height 8
copy div "+91-6238240761"
drag, startPoint x: 43, startPoint y: 90, endPoint x: 78, endPoint y: 97, distance: 35.4
click at [78, 94] on div "Adithya Subrahmanya Sharma P New Lead" at bounding box center [106, 90] width 149 height 8
copy div "Adithya Subrahmanya Sharma P"
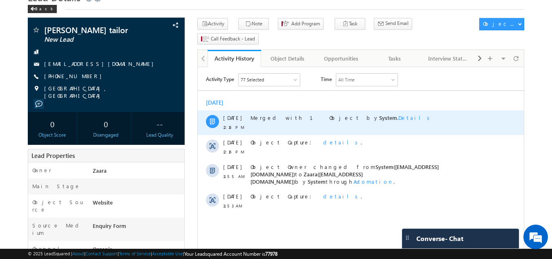
click at [339, 123] on div "Merged with 1 Object by System . Details" at bounding box center [370, 122] width 239 height 25
click at [399, 119] on link "Details" at bounding box center [416, 117] width 34 height 7
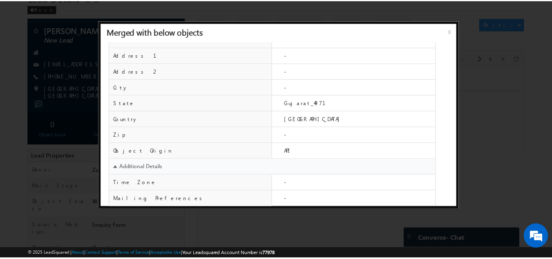
scroll to position [332, 0]
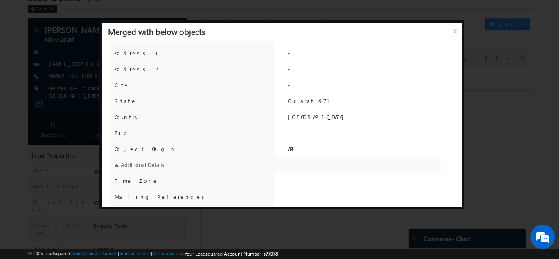
click at [453, 35] on span "x" at bounding box center [456, 34] width 7 height 15
